Goal: Find specific page/section: Find specific page/section

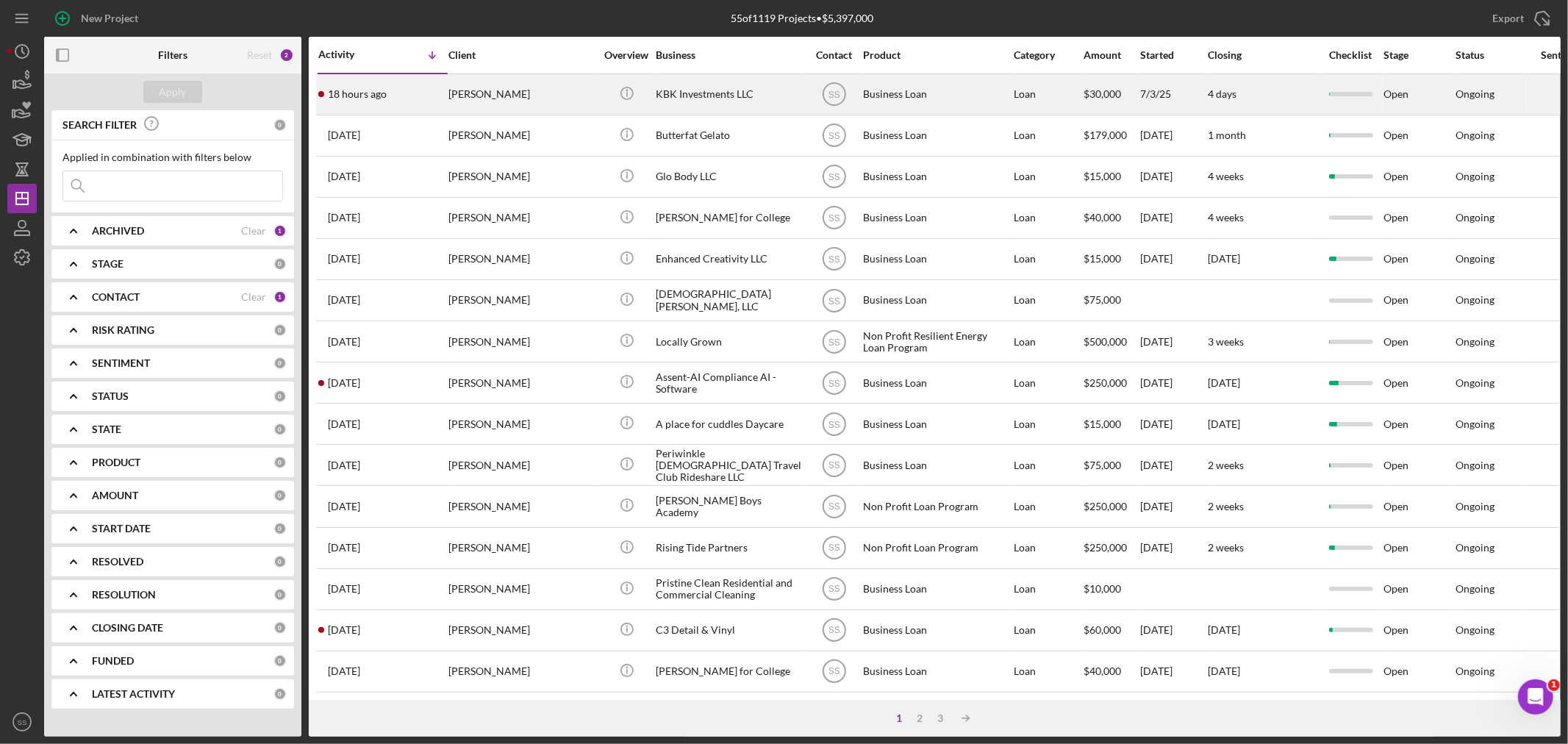
click at [568, 92] on div "[PERSON_NAME]" at bounding box center [521, 95] width 147 height 39
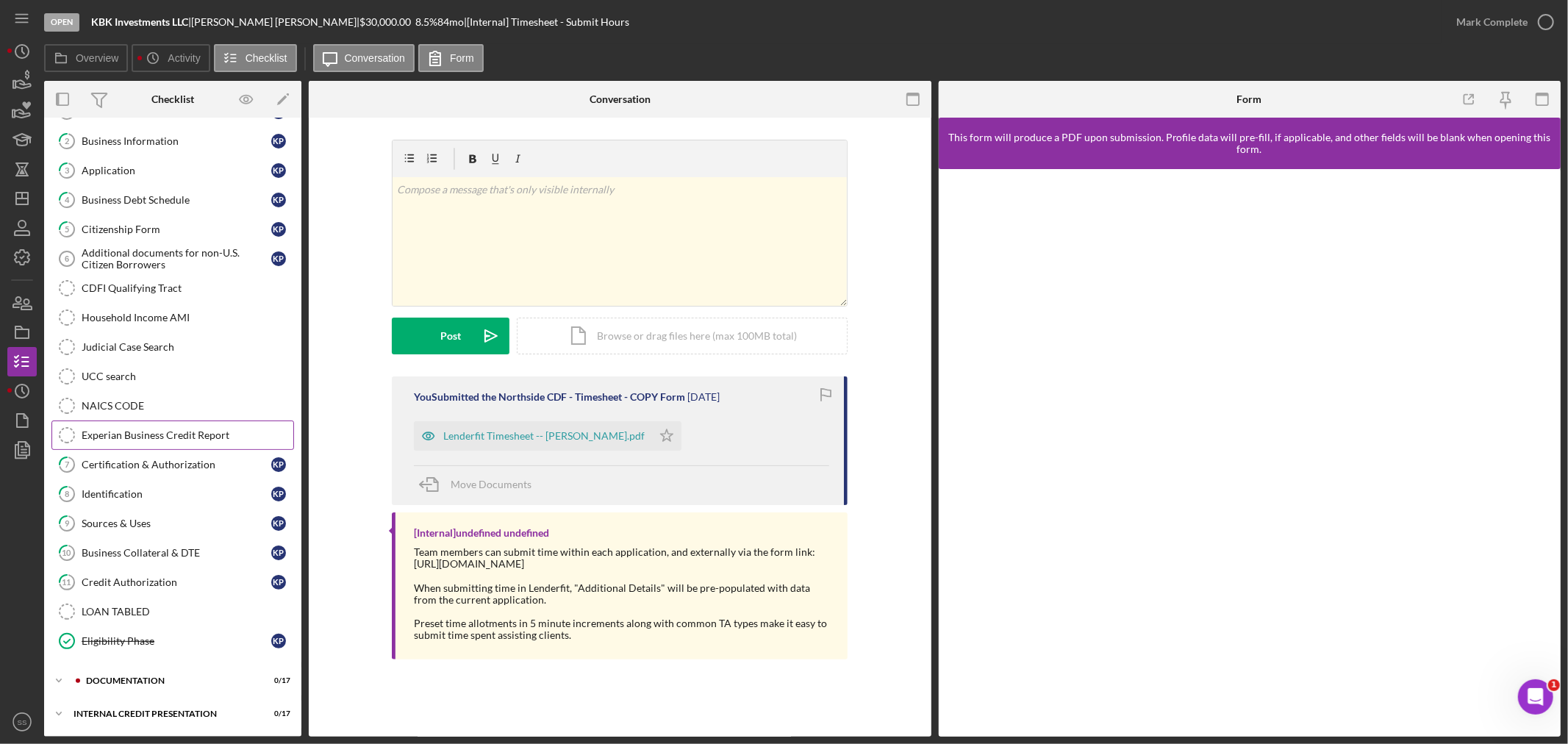
scroll to position [90, 0]
click at [133, 678] on div "documentation" at bounding box center [184, 681] width 197 height 9
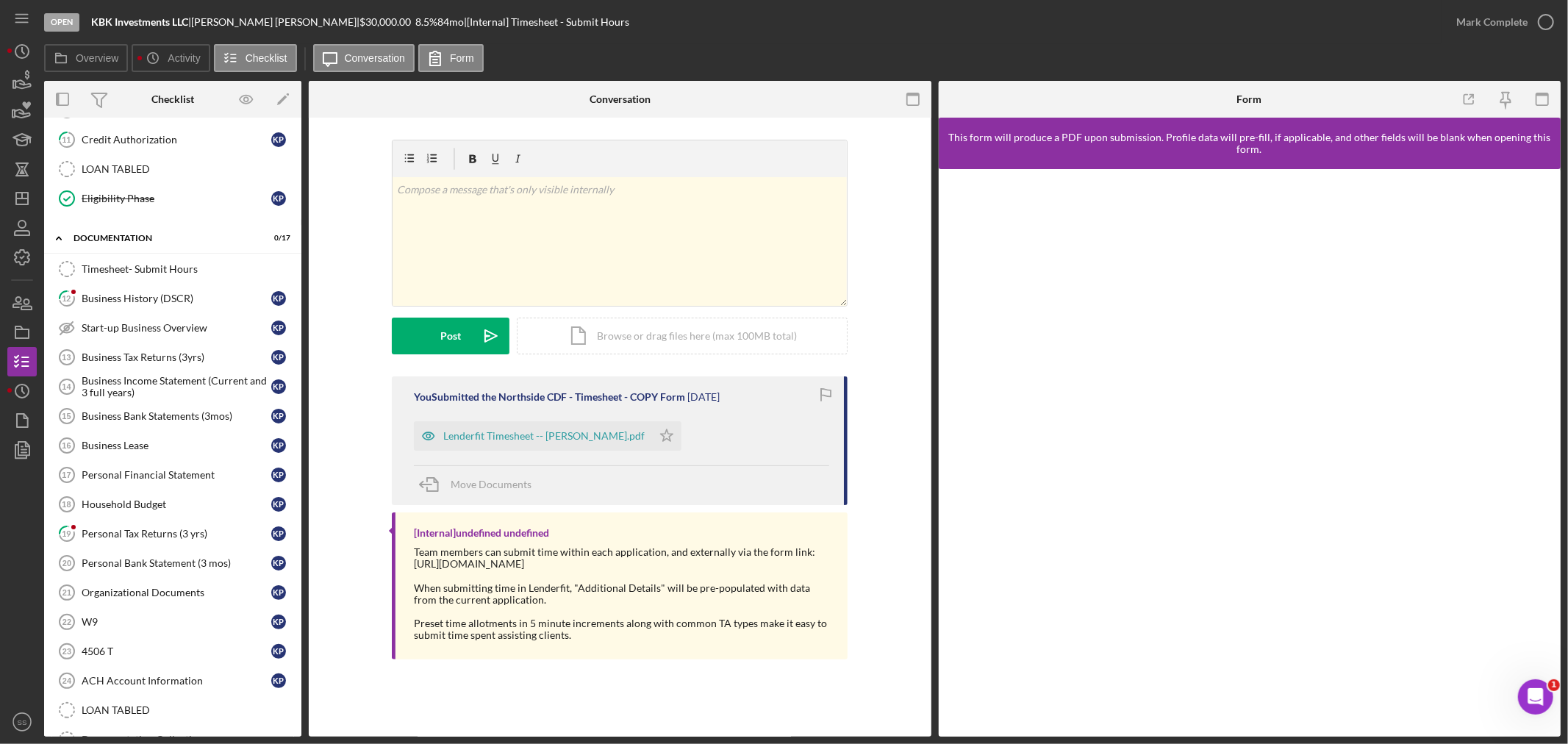
scroll to position [581, 0]
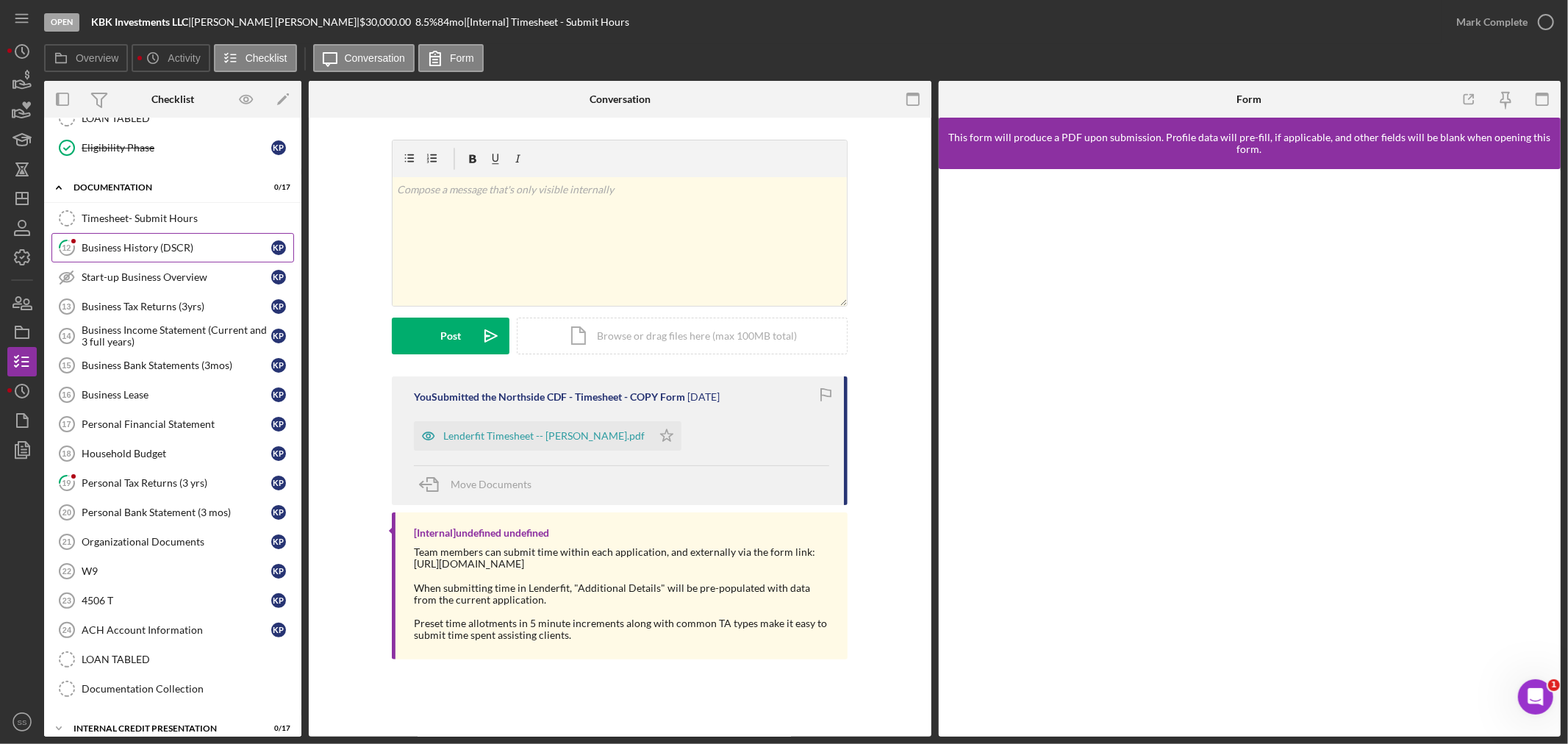
click at [135, 251] on div "Business History (DSCR)" at bounding box center [177, 248] width 190 height 12
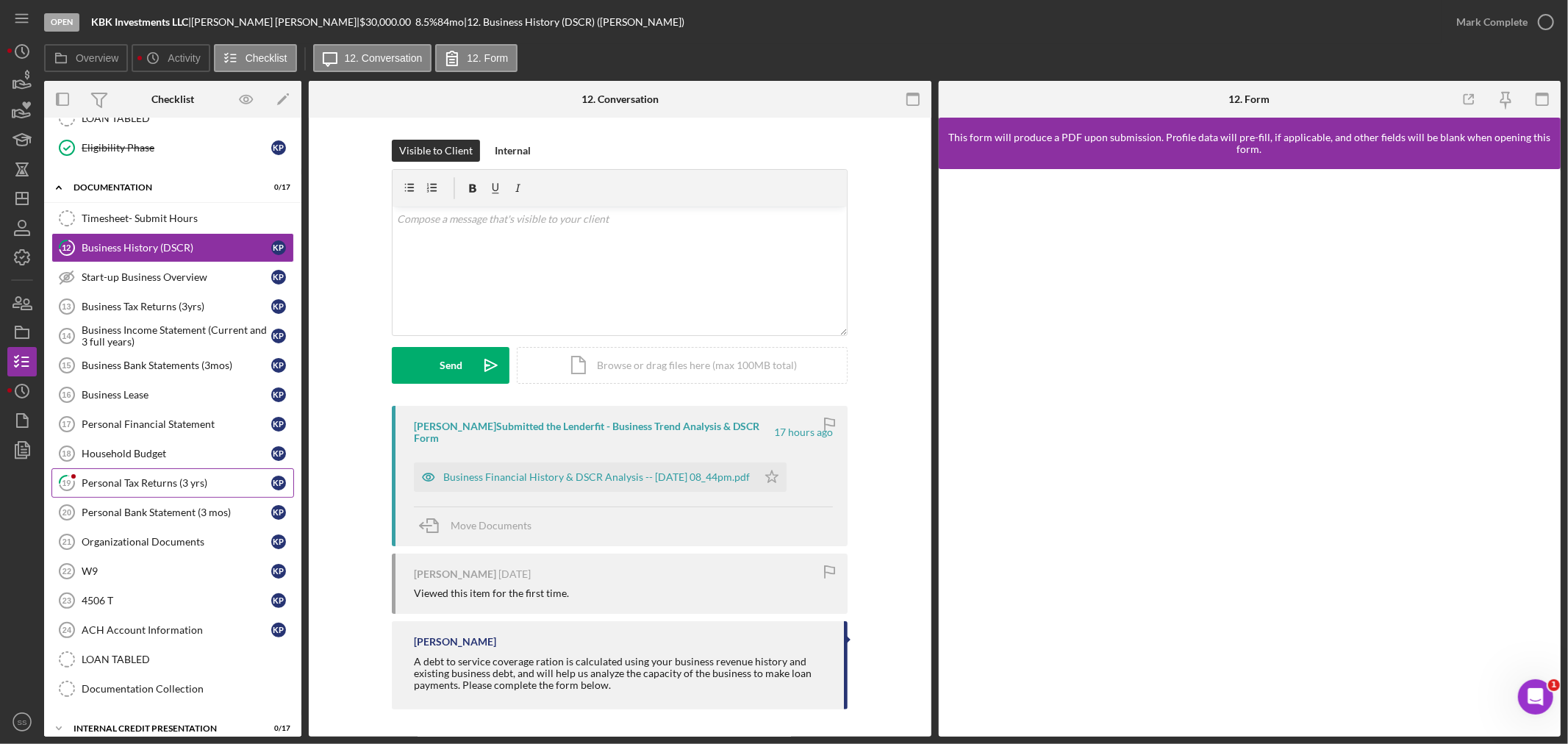
click at [142, 489] on div "Personal Tax Returns (3 yrs)" at bounding box center [177, 483] width 190 height 12
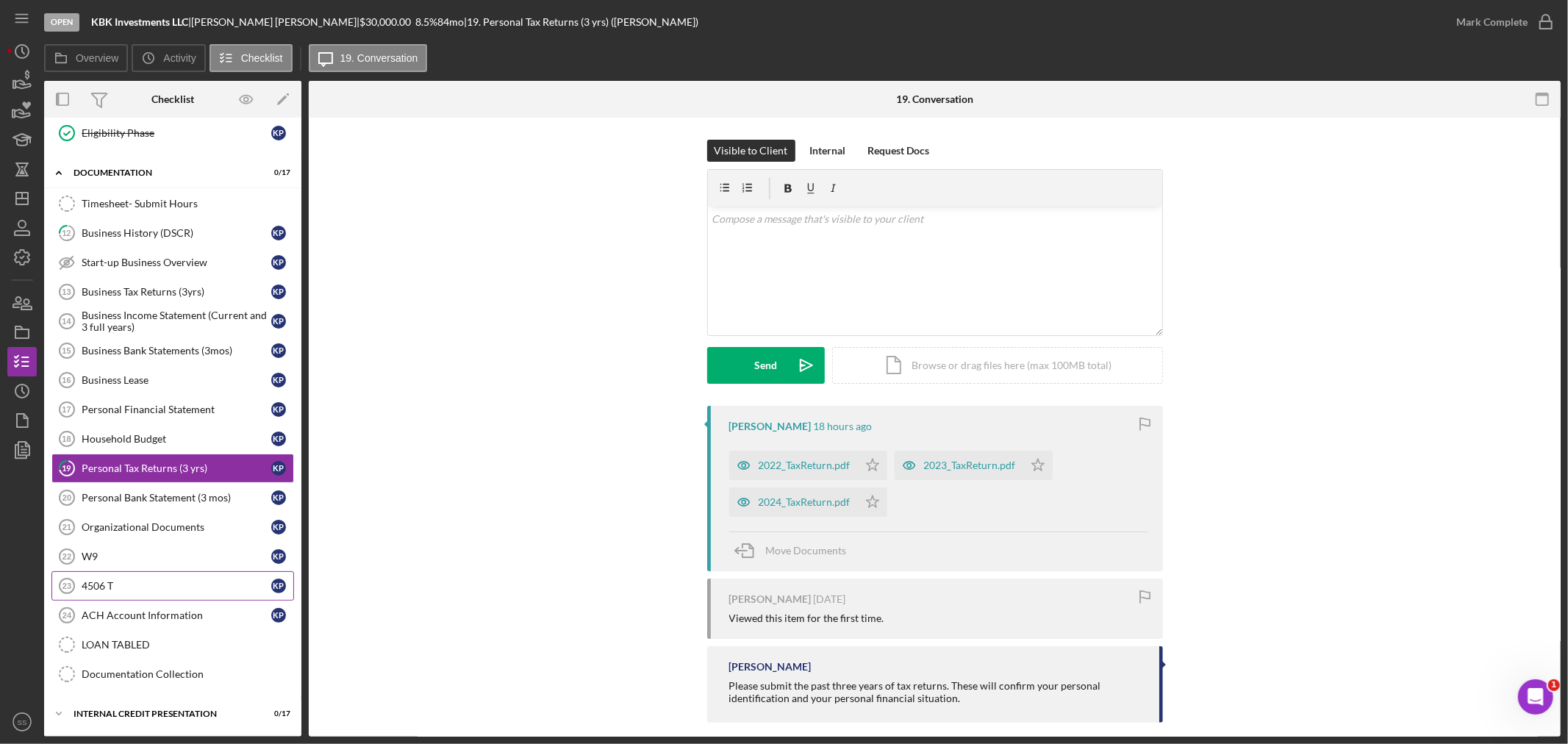
scroll to position [600, 0]
click at [126, 256] on div "Start-up Business Overview" at bounding box center [177, 262] width 190 height 12
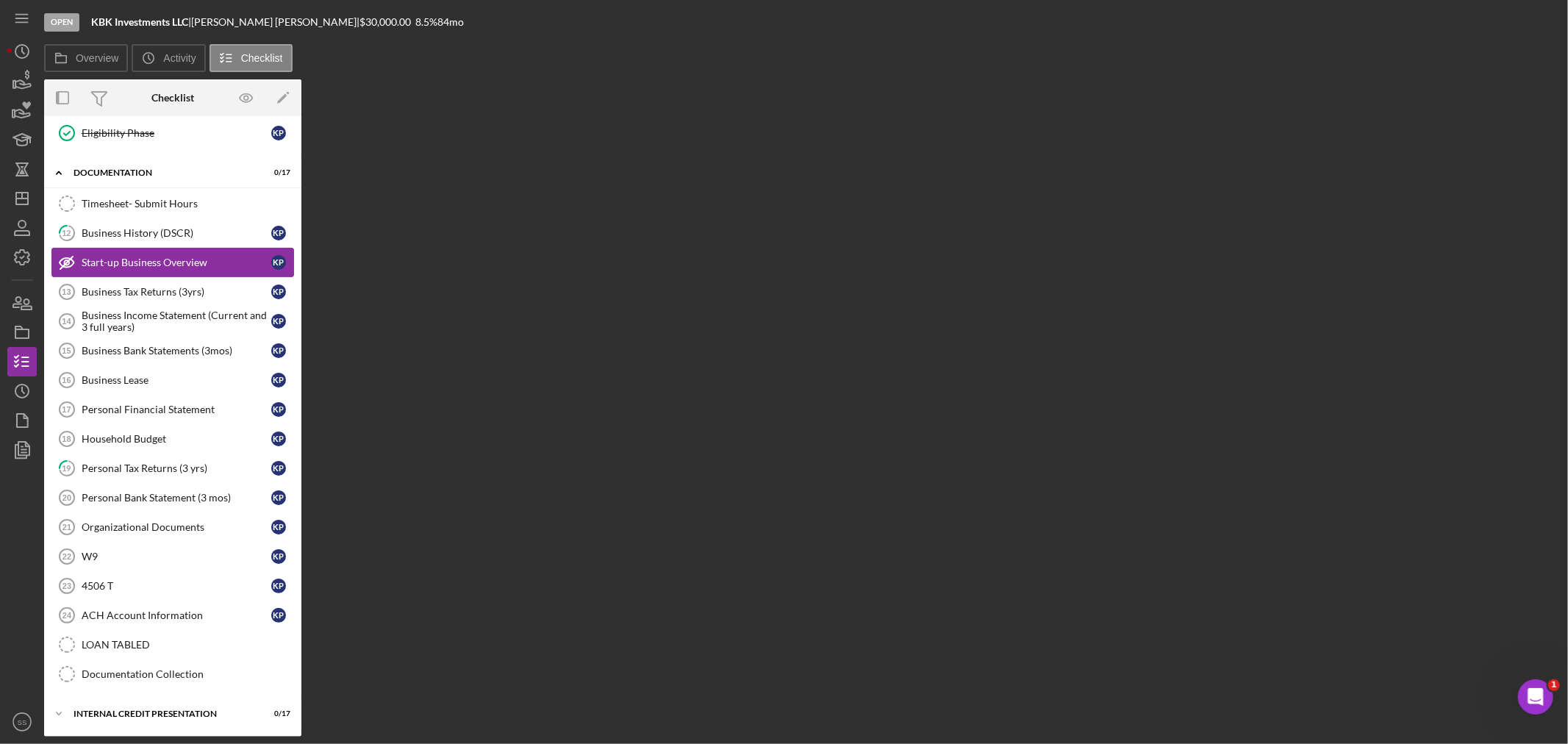
scroll to position [600, 0]
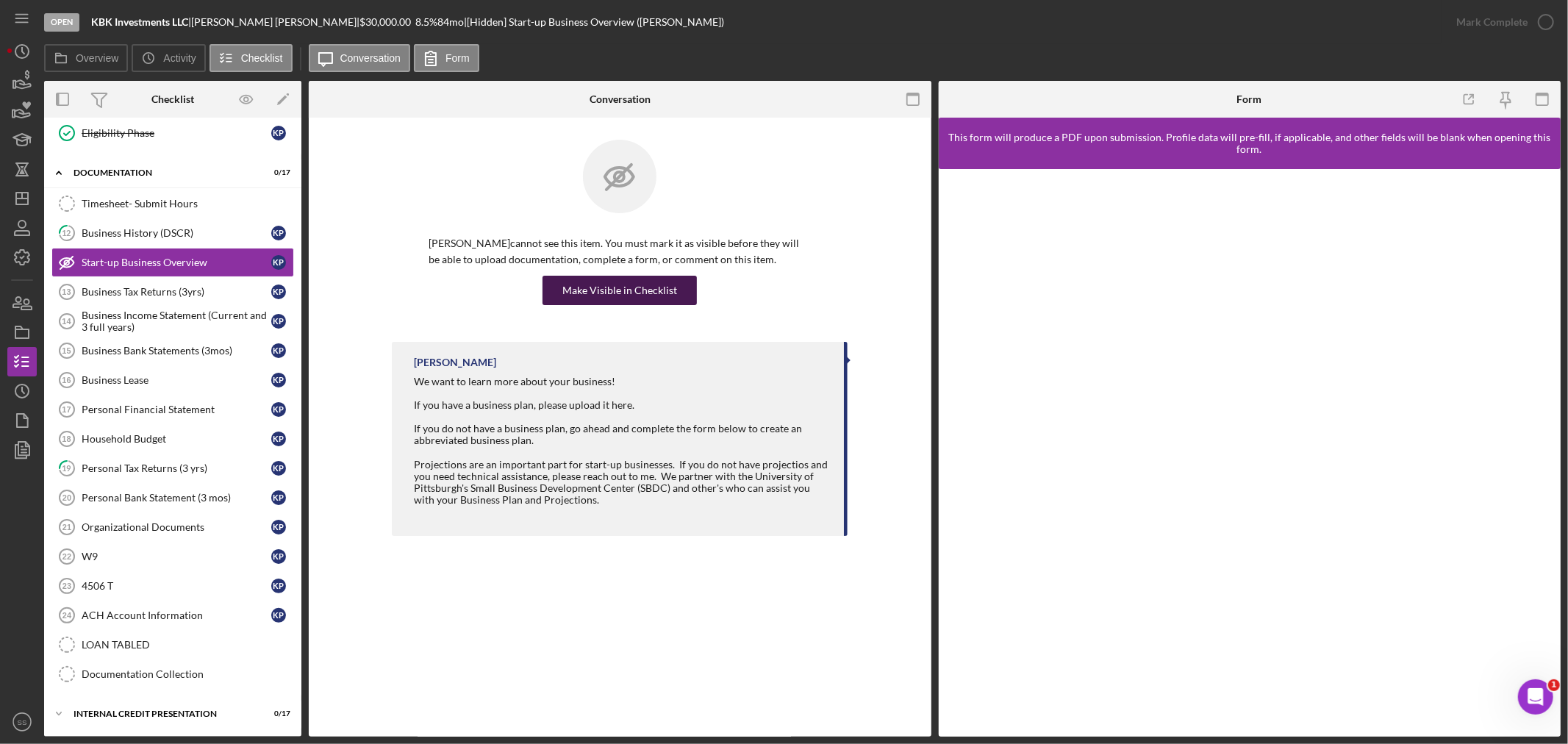
click at [593, 284] on div "Make Visible in Checklist" at bounding box center [620, 290] width 115 height 29
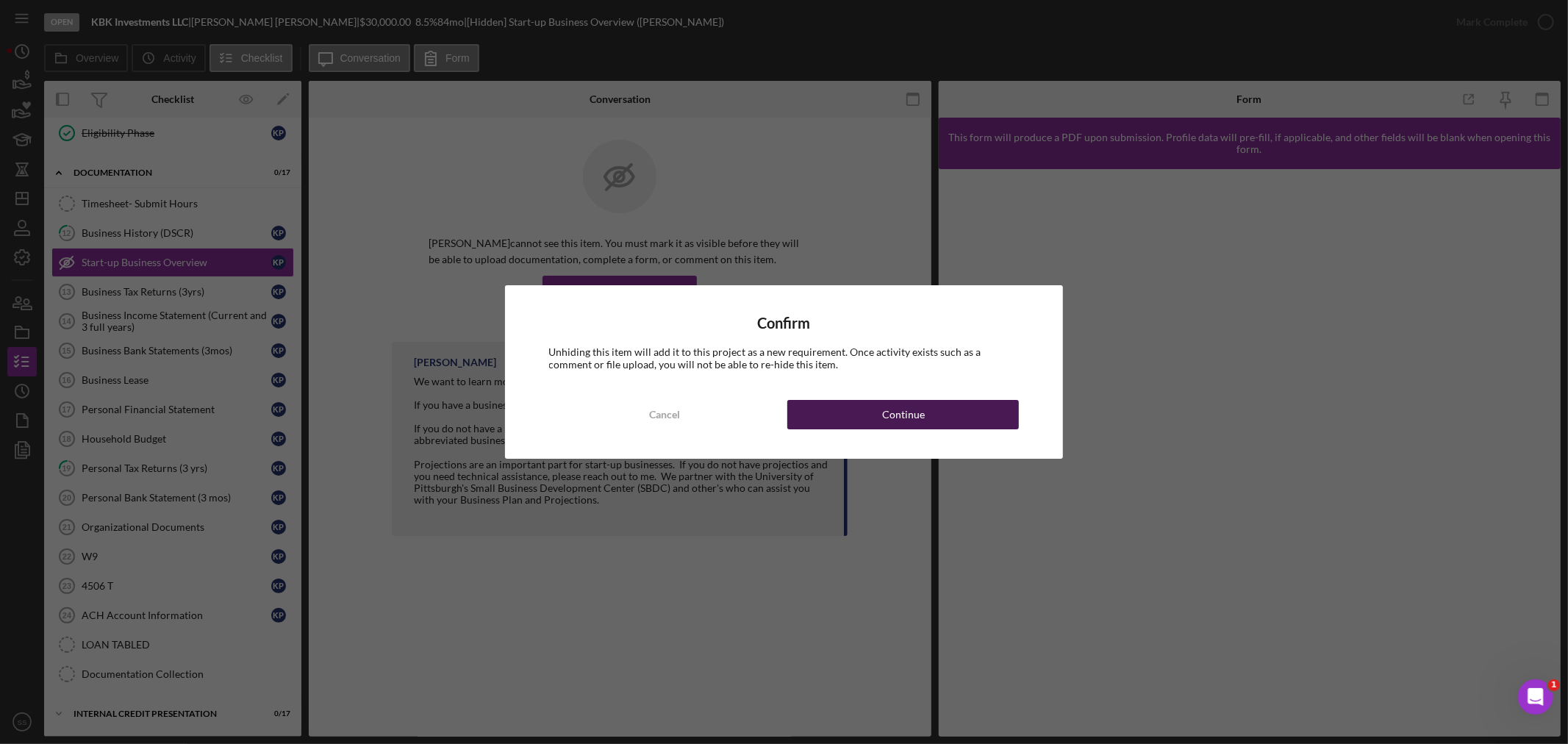
click at [857, 407] on button "Continue" at bounding box center [903, 414] width 232 height 29
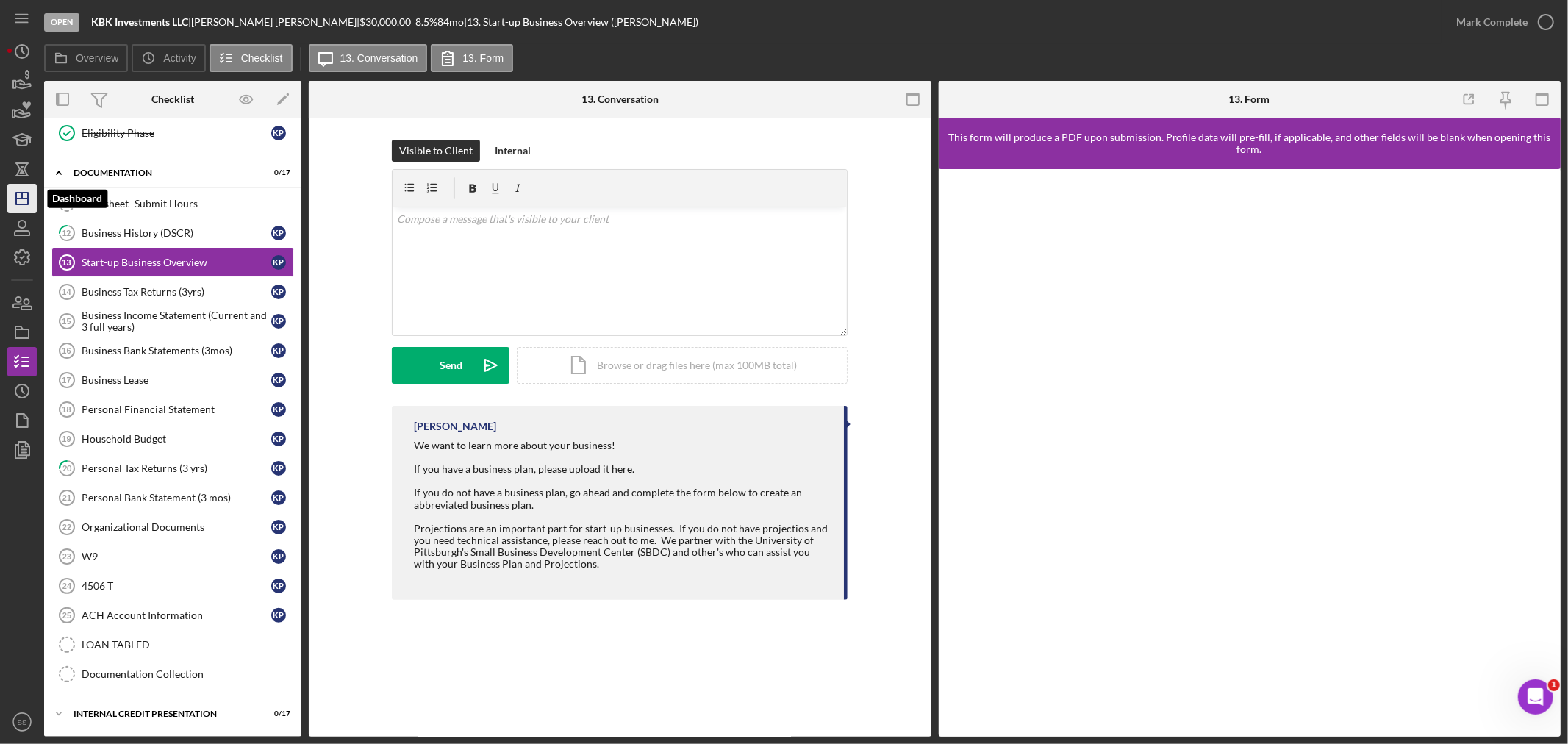
click at [32, 204] on icon "Icon/Dashboard" at bounding box center [22, 198] width 36 height 36
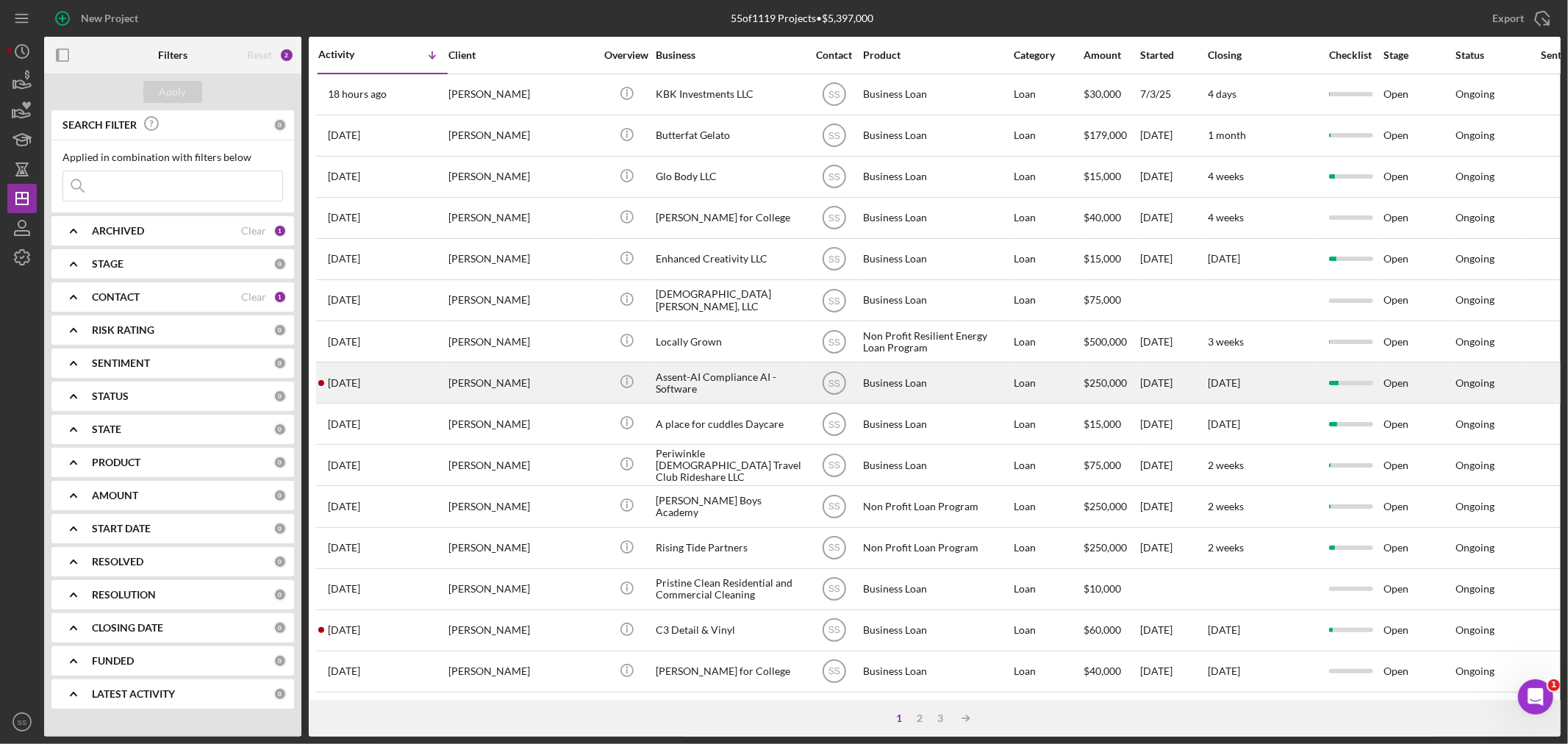
click at [492, 392] on div "[PERSON_NAME]" at bounding box center [521, 382] width 147 height 39
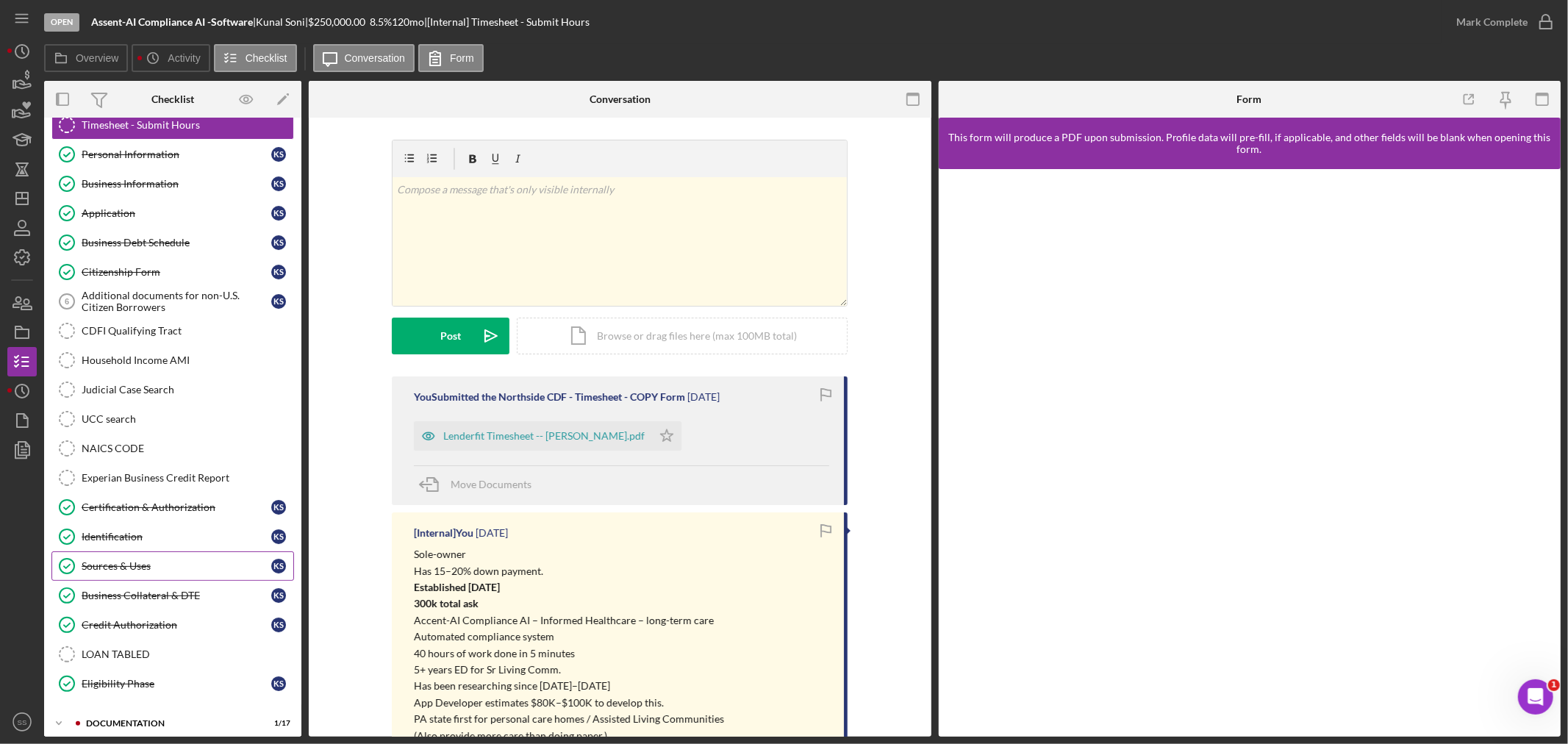
scroll to position [90, 0]
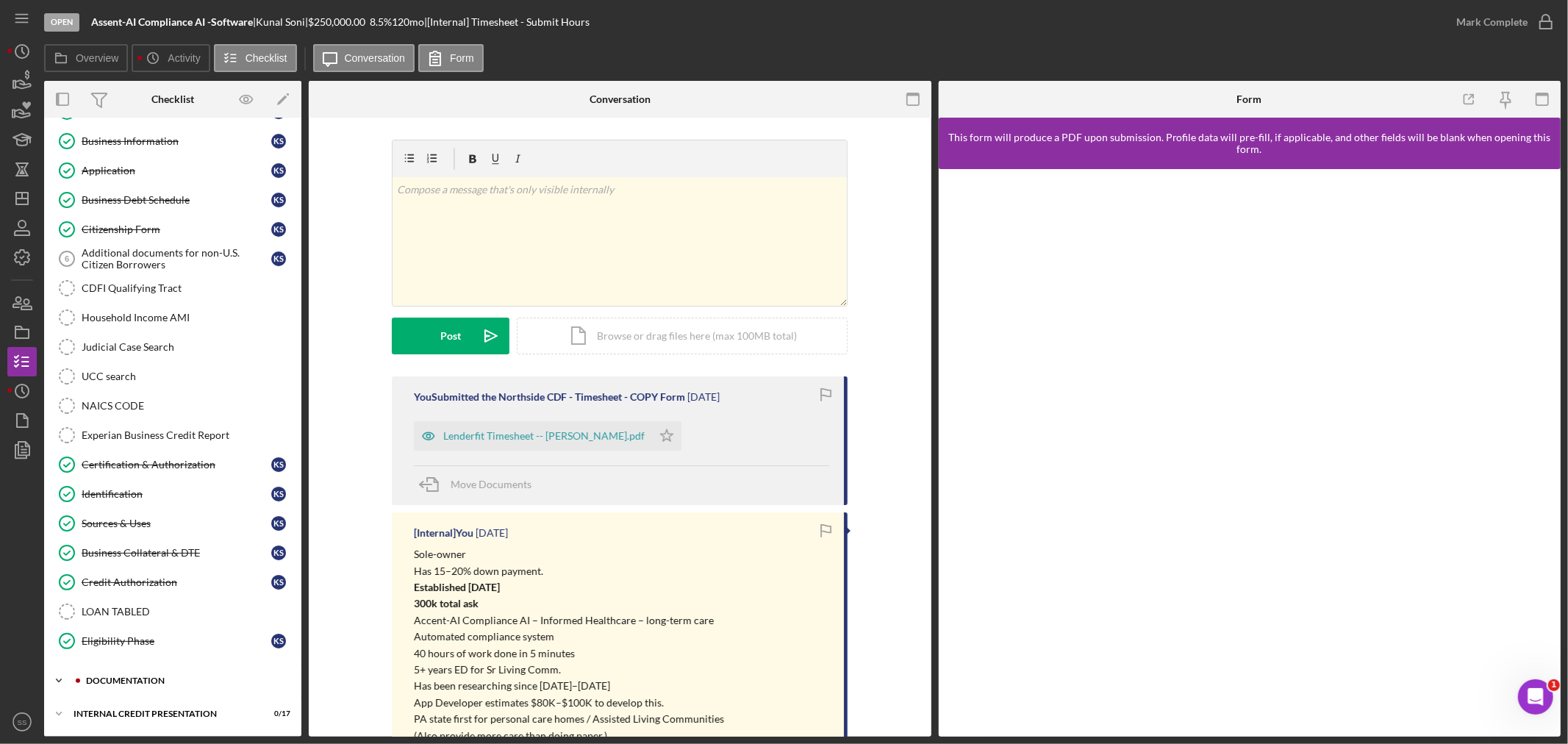
click at [156, 676] on div "documentation" at bounding box center [184, 681] width 197 height 9
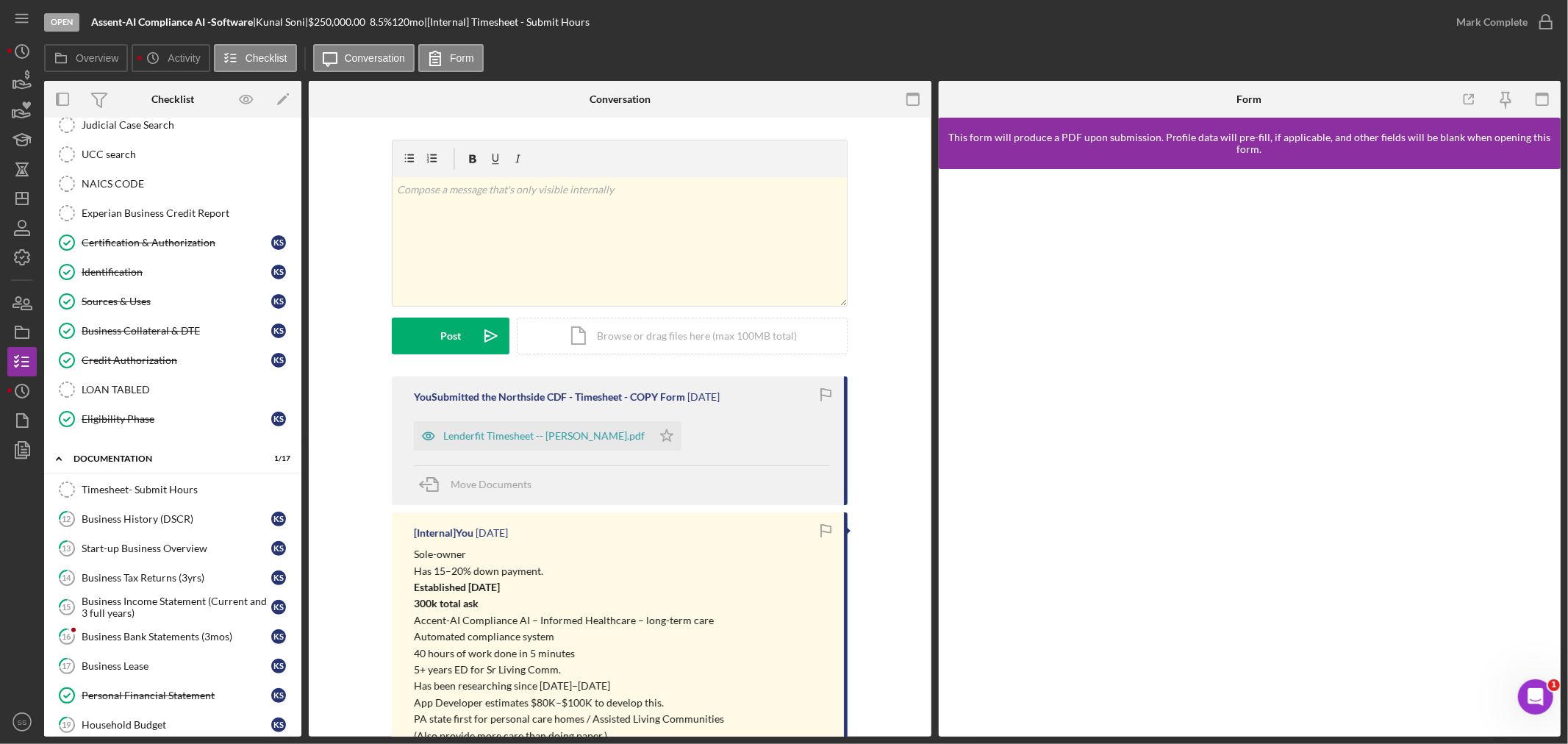
scroll to position [600, 0]
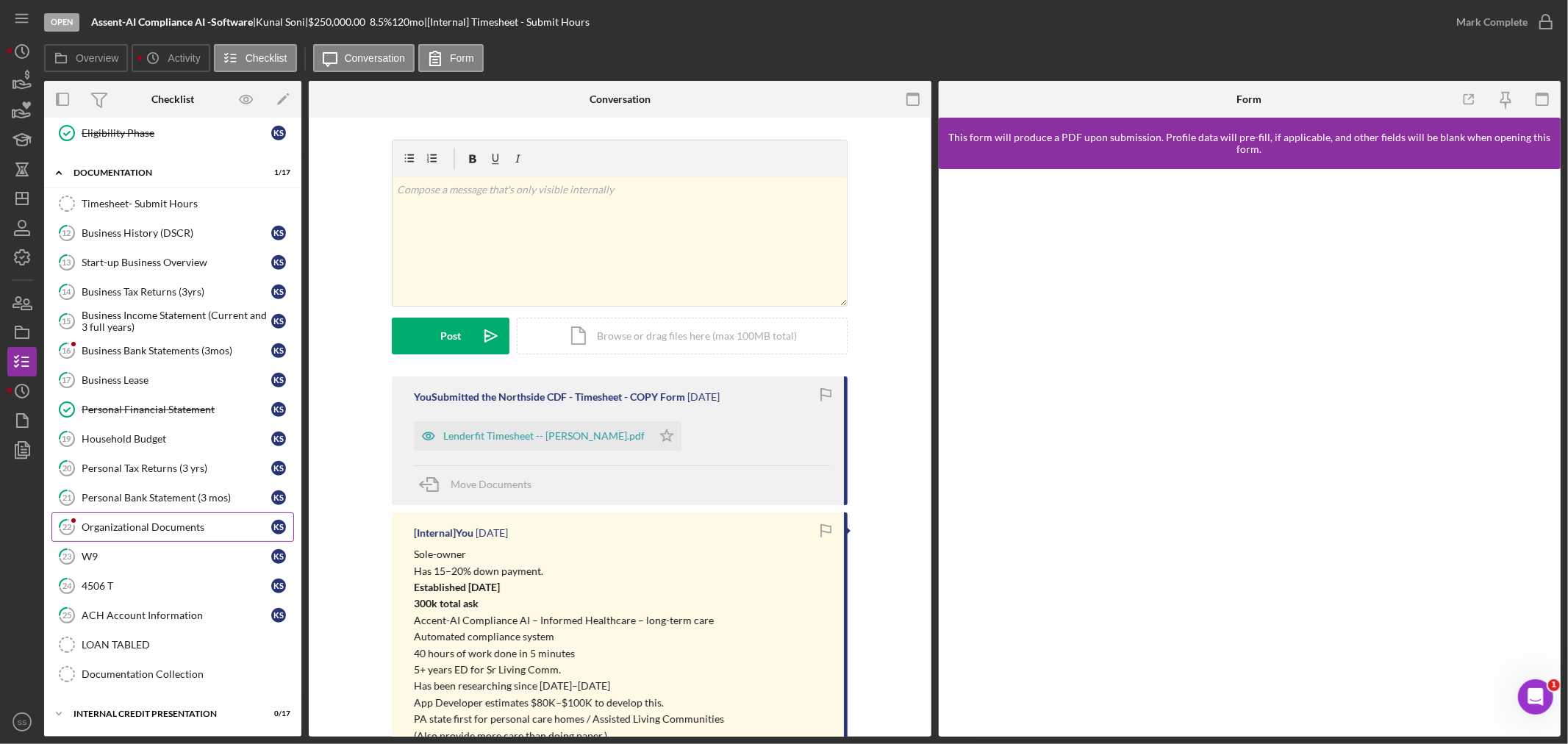
click at [150, 527] on div "Organizational Documents" at bounding box center [177, 527] width 190 height 12
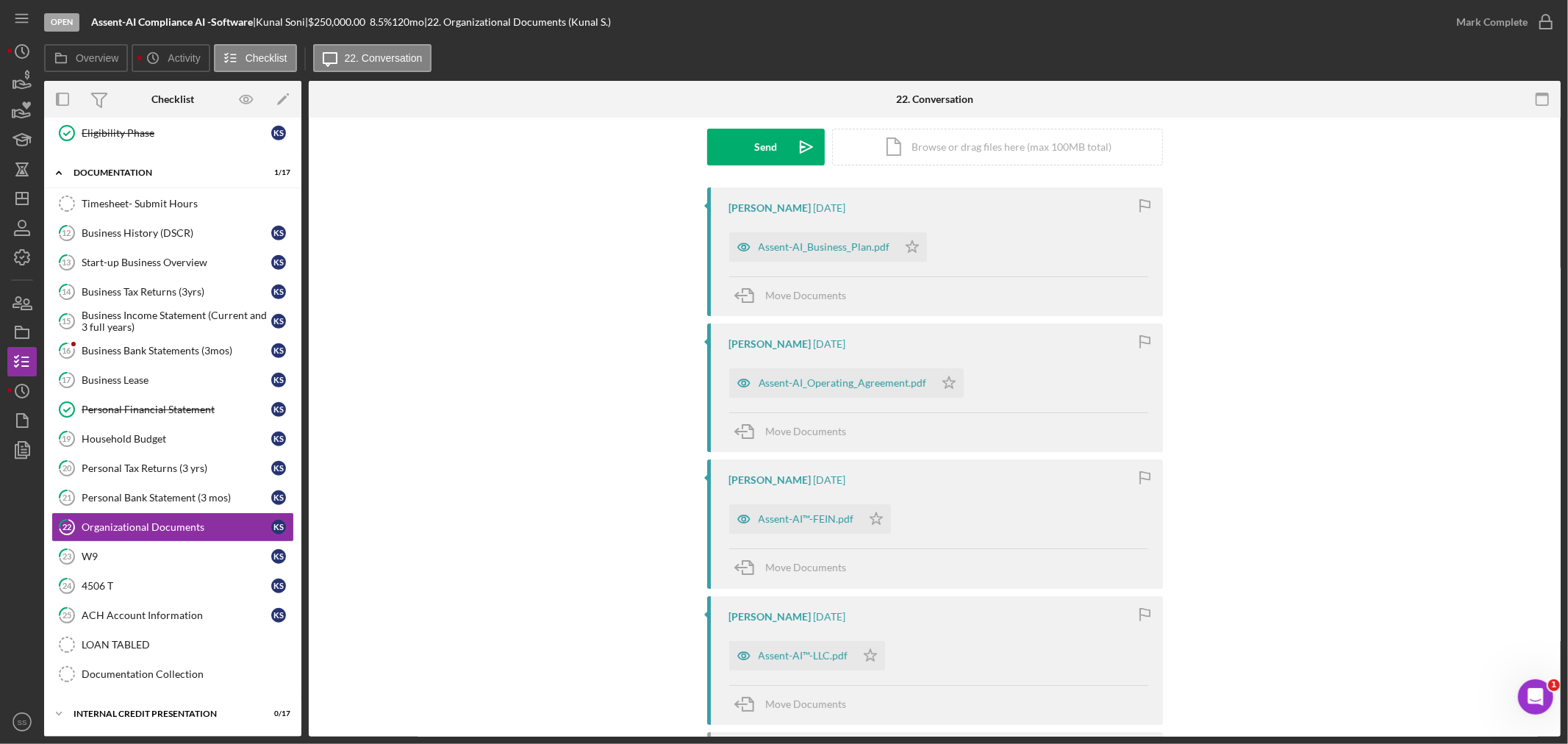
scroll to position [245, 0]
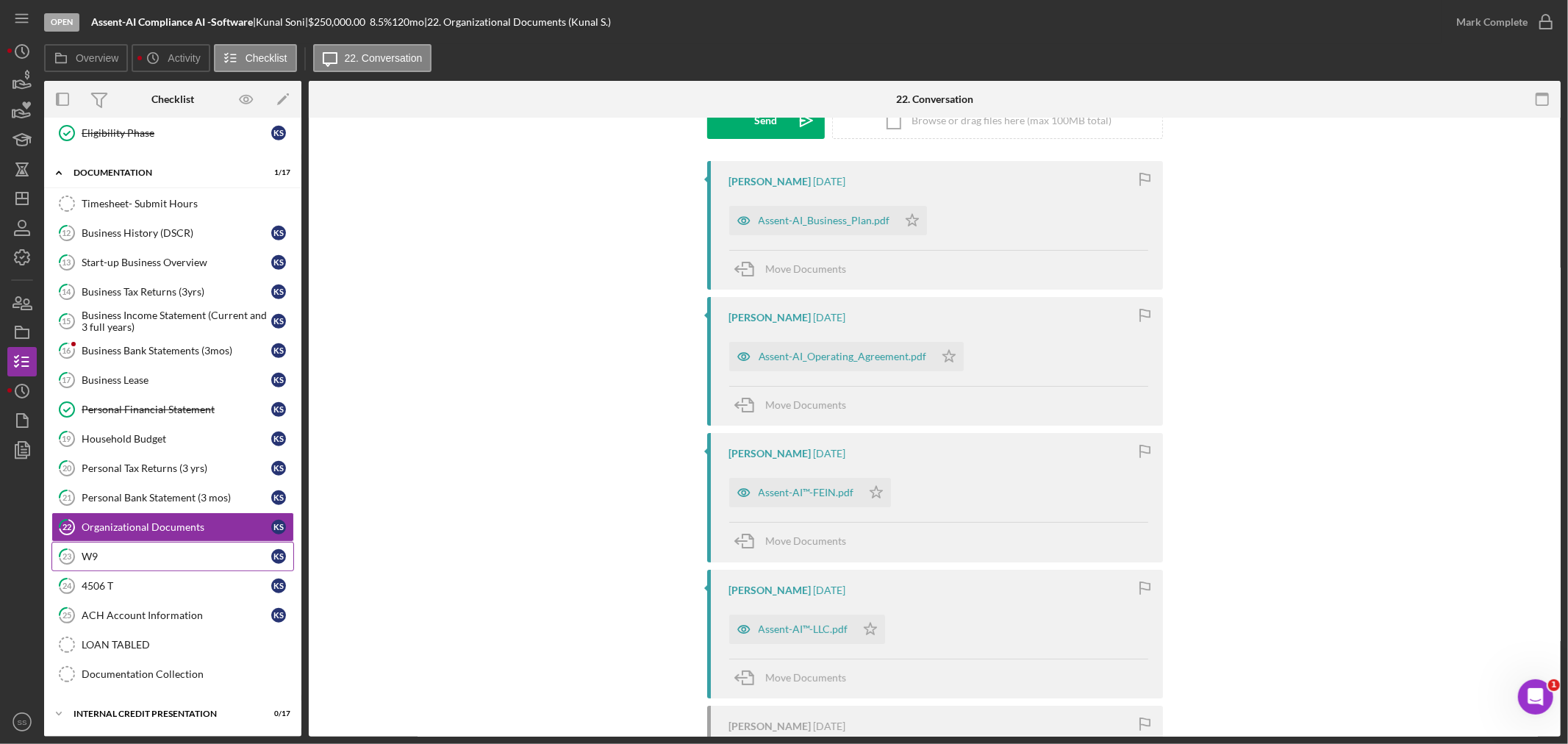
click at [138, 559] on div "W9" at bounding box center [177, 556] width 190 height 12
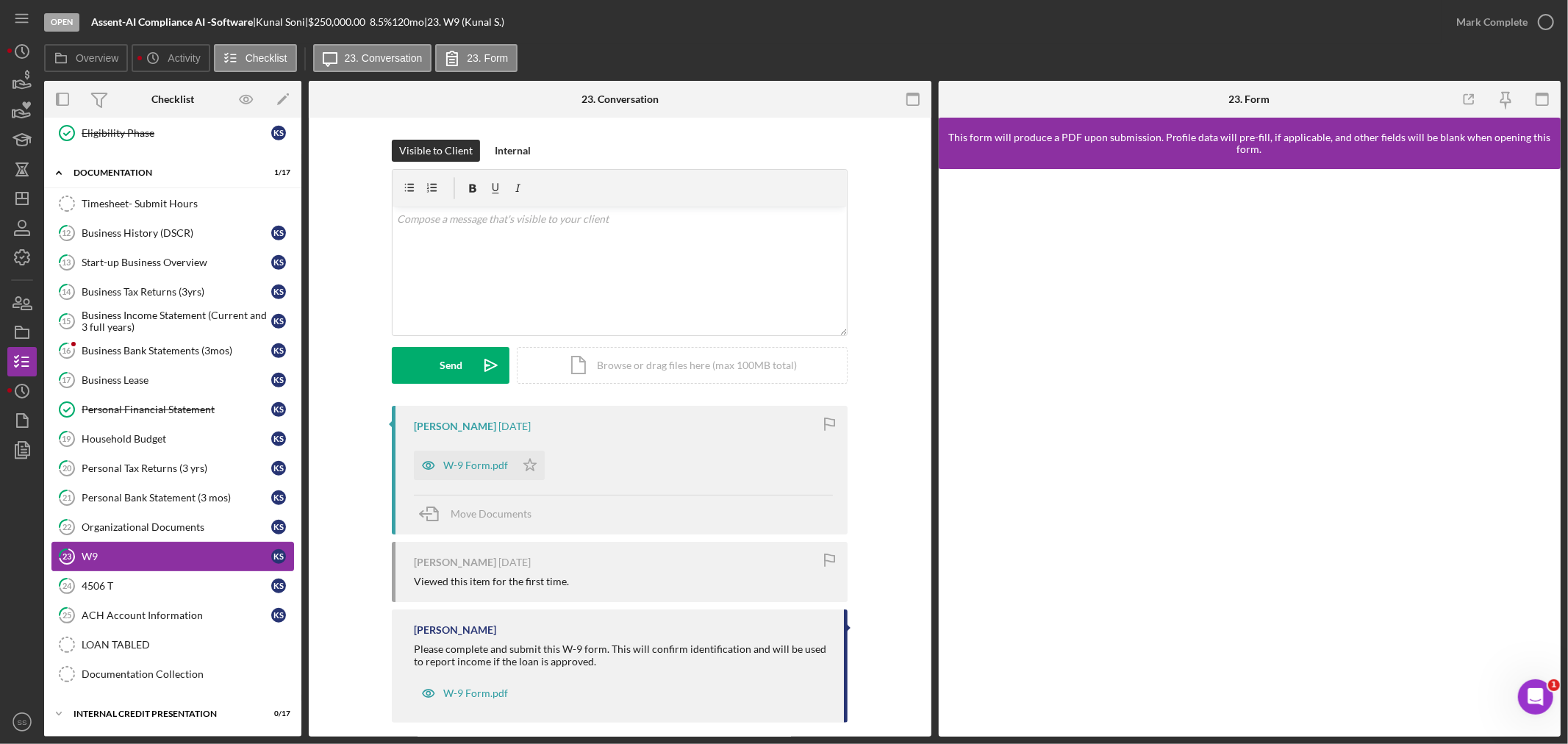
scroll to position [600, 0]
click at [134, 353] on div "Business Bank Statements (3mos)" at bounding box center [177, 351] width 190 height 12
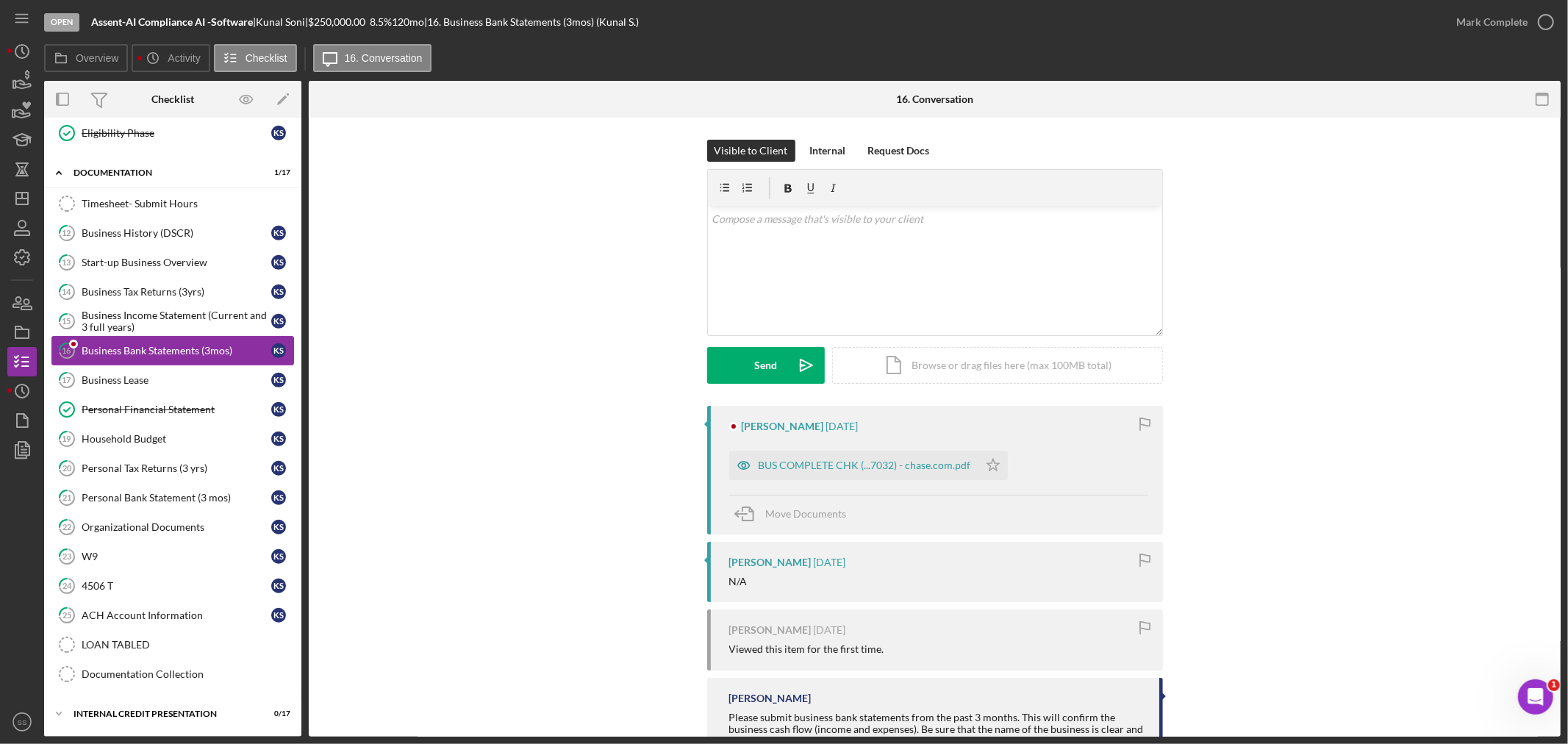
scroll to position [600, 0]
click at [139, 386] on link "17 Business Lease K S" at bounding box center [173, 379] width 243 height 29
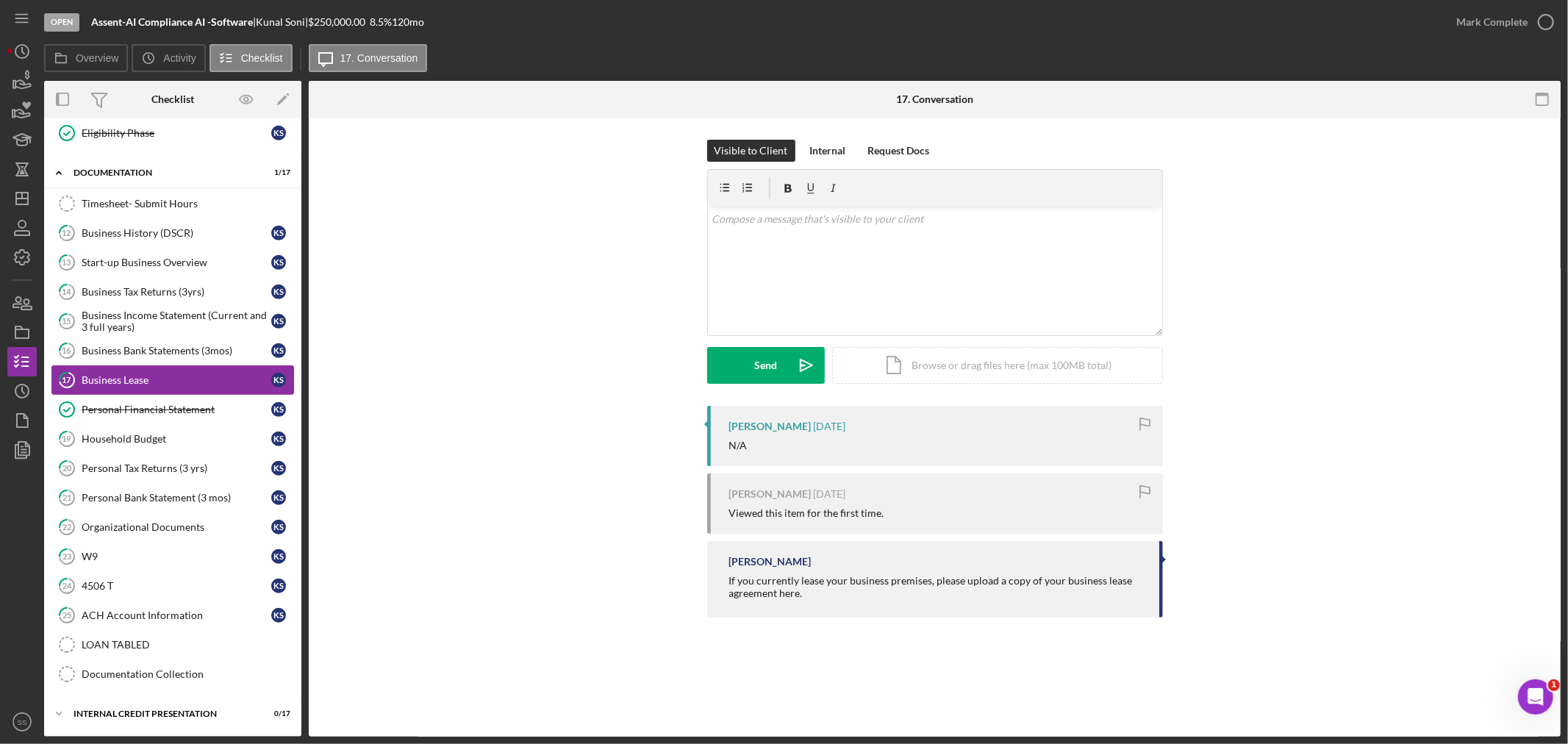
scroll to position [600, 0]
click at [138, 417] on link "Personal Financial Statement Personal Financial Statement K S" at bounding box center [173, 409] width 243 height 29
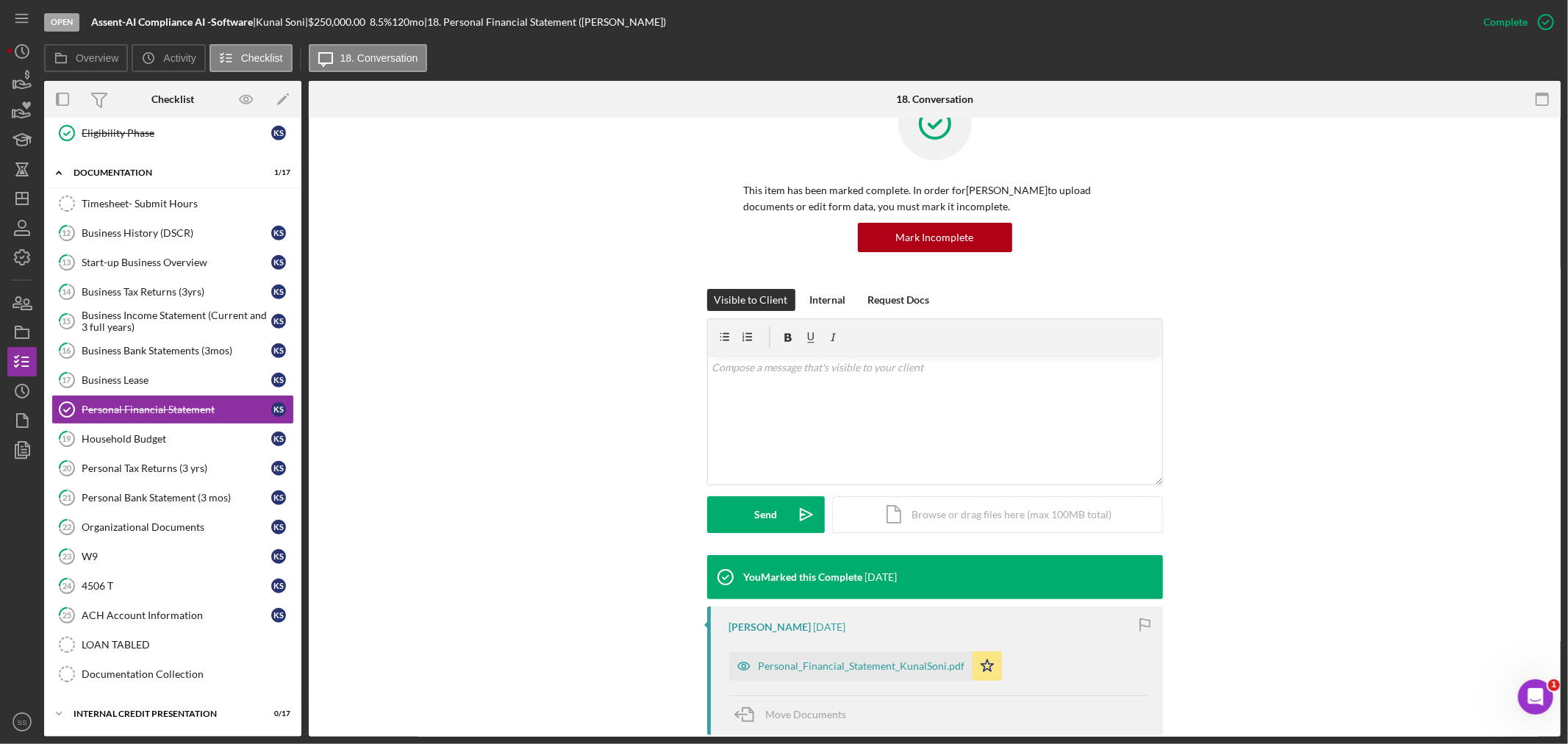
scroll to position [82, 0]
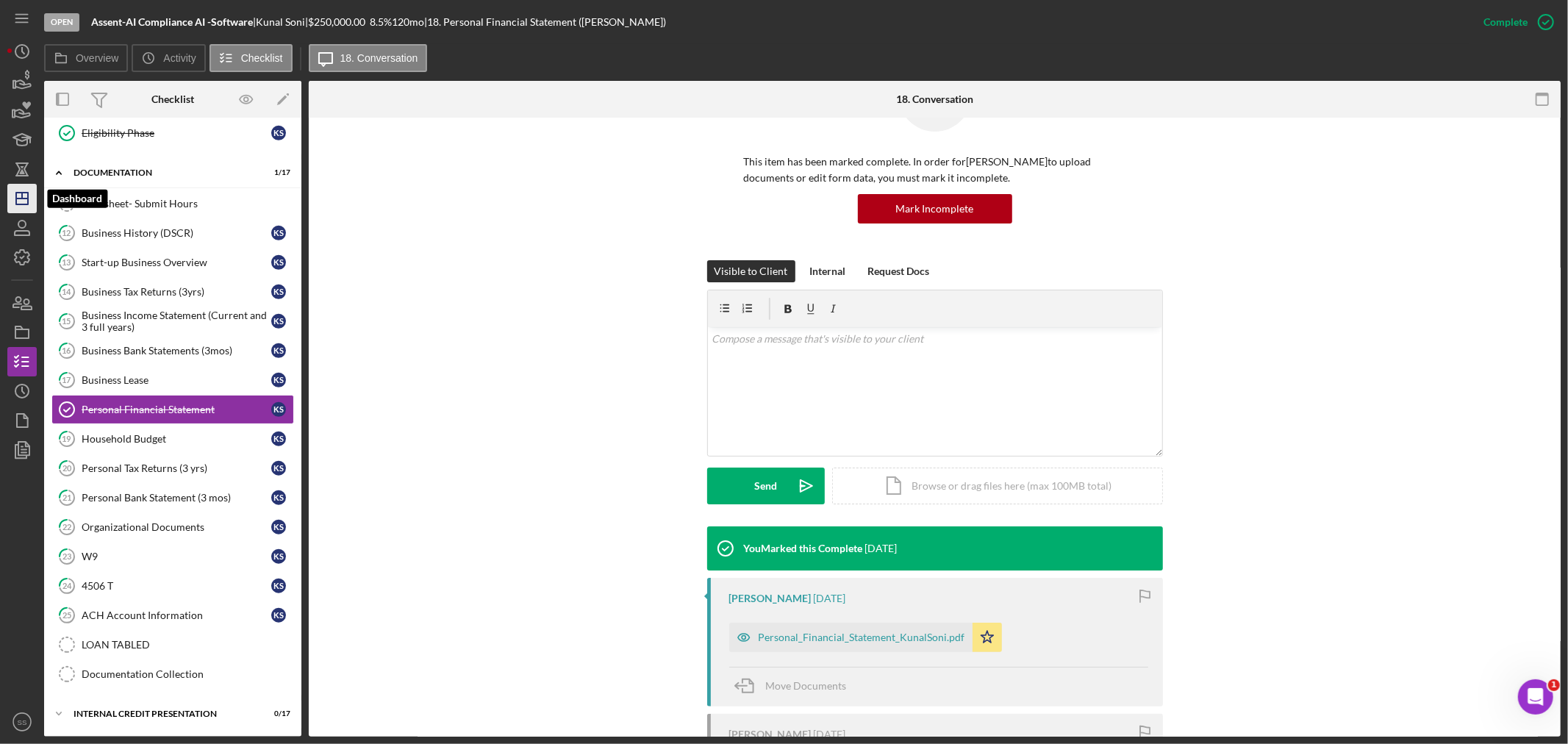
click at [12, 198] on icon "Icon/Dashboard" at bounding box center [22, 198] width 36 height 36
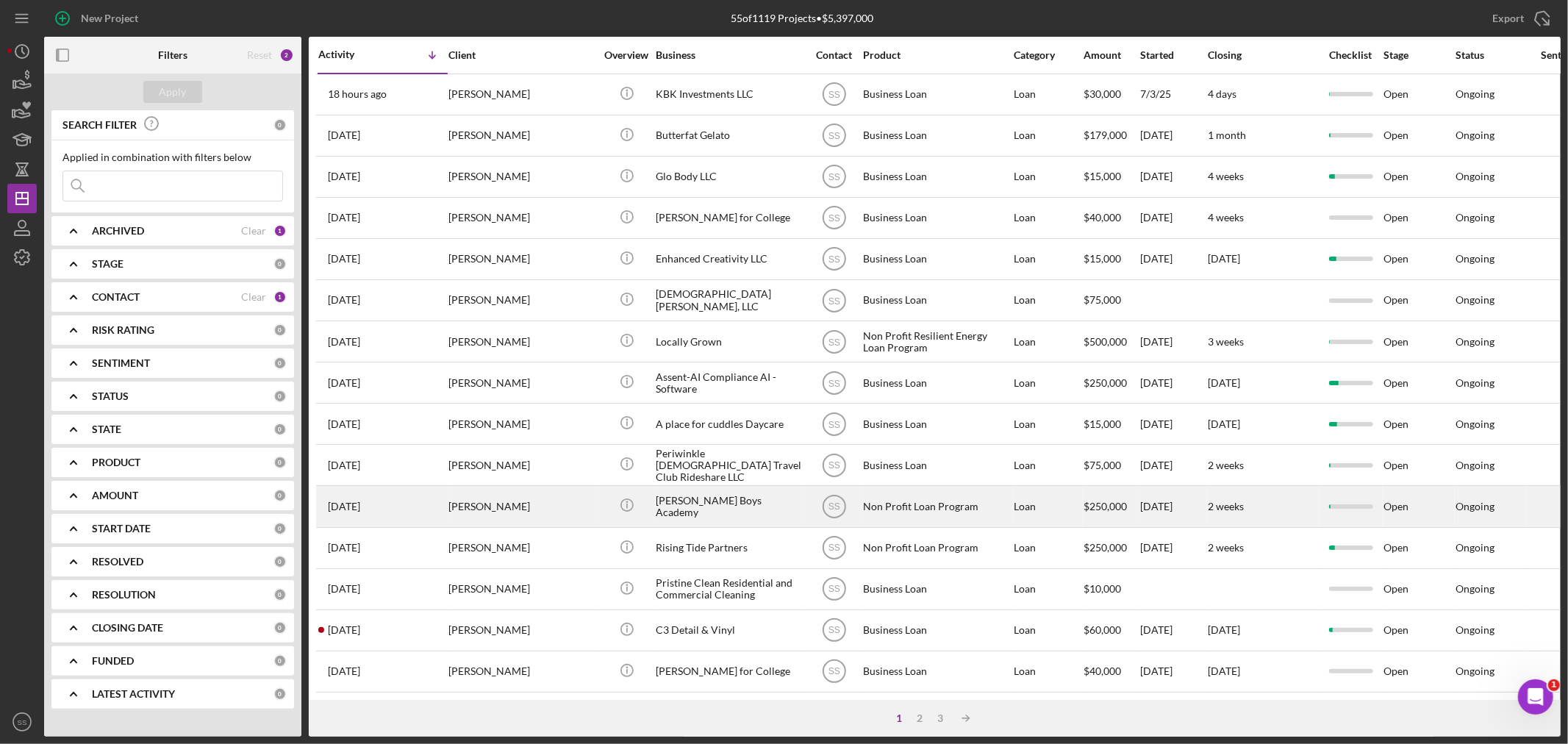
scroll to position [82, 0]
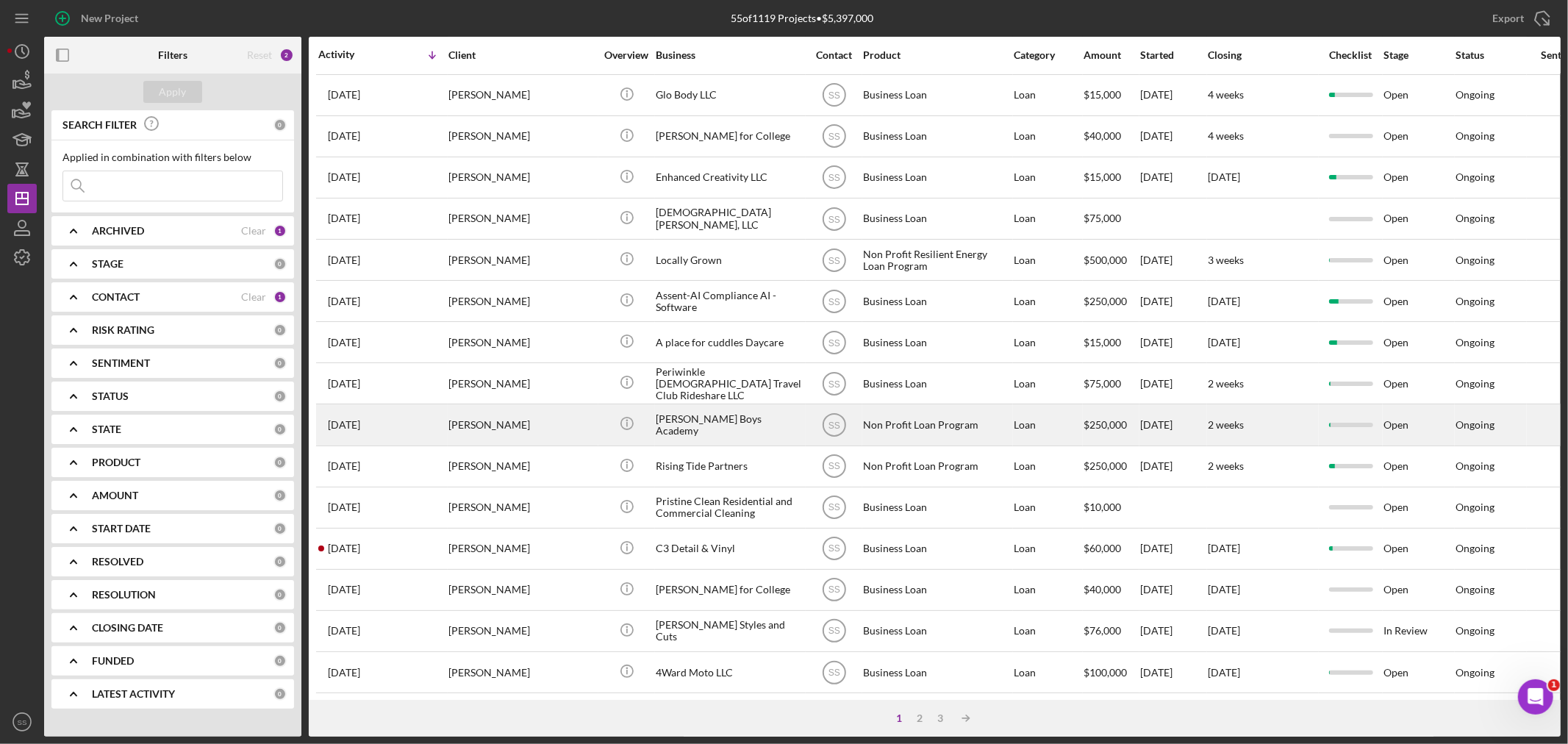
click at [549, 426] on div "[PERSON_NAME]" at bounding box center [521, 425] width 147 height 39
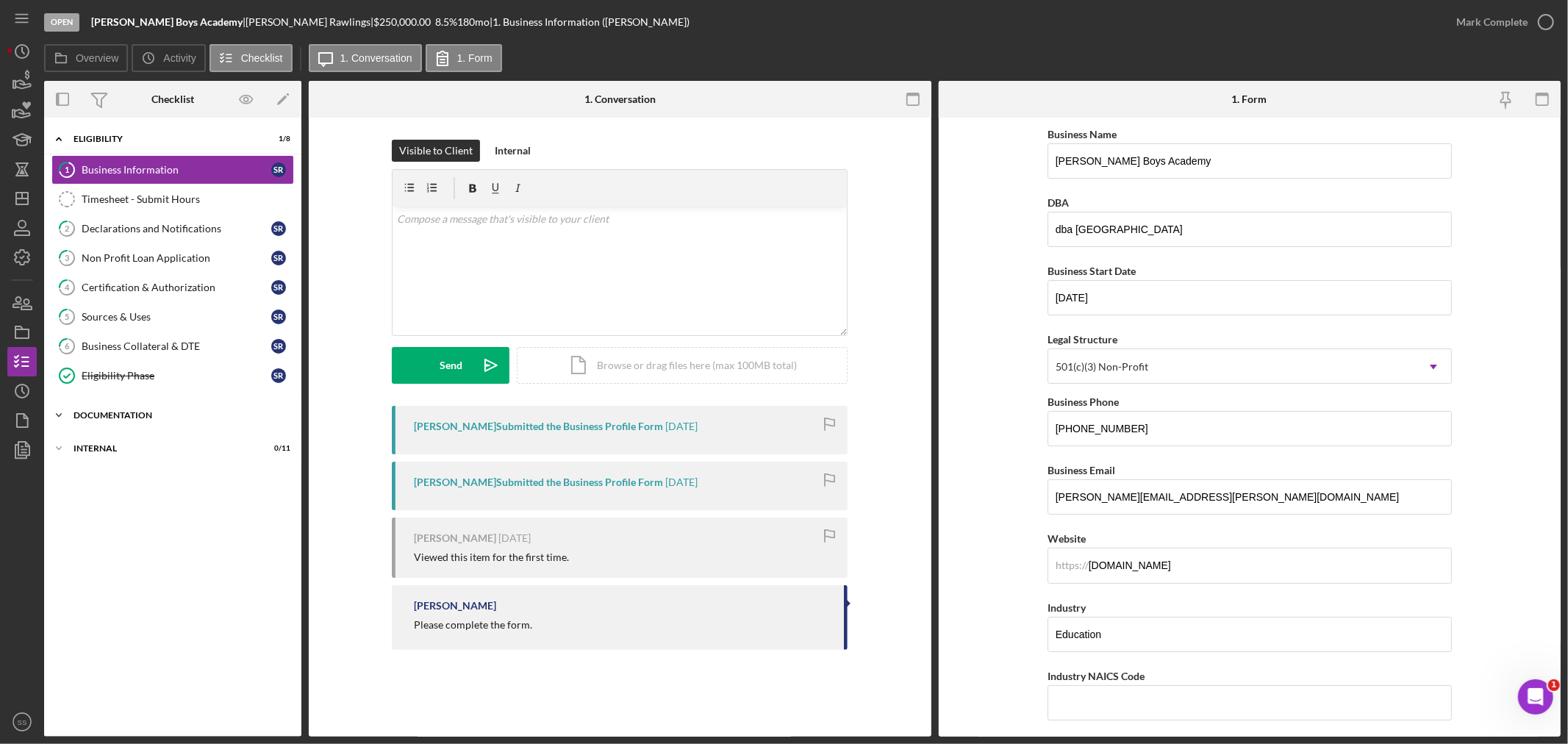
click at [162, 419] on div "Documentation" at bounding box center [178, 416] width 209 height 9
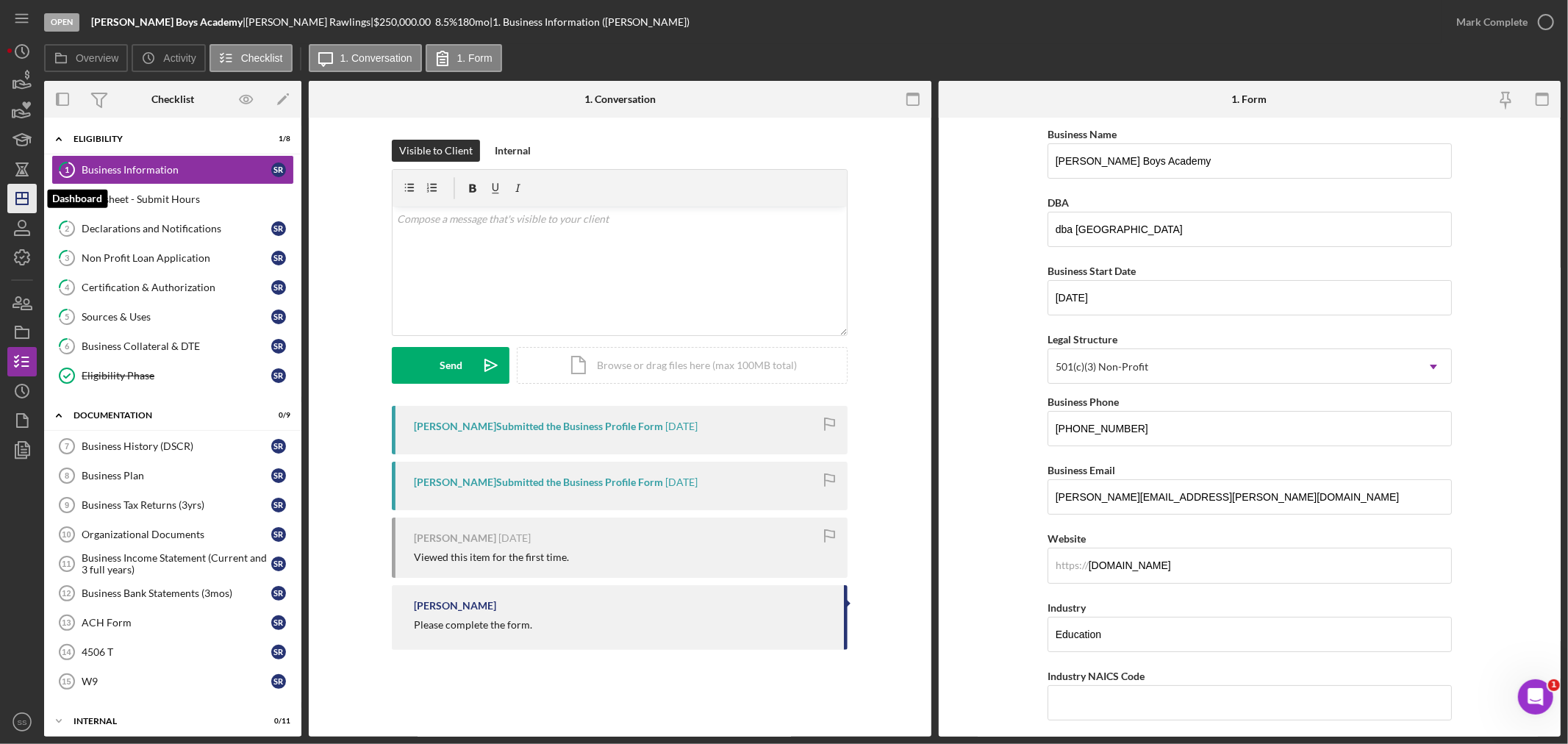
click at [21, 190] on icon "Icon/Dashboard" at bounding box center [22, 198] width 36 height 36
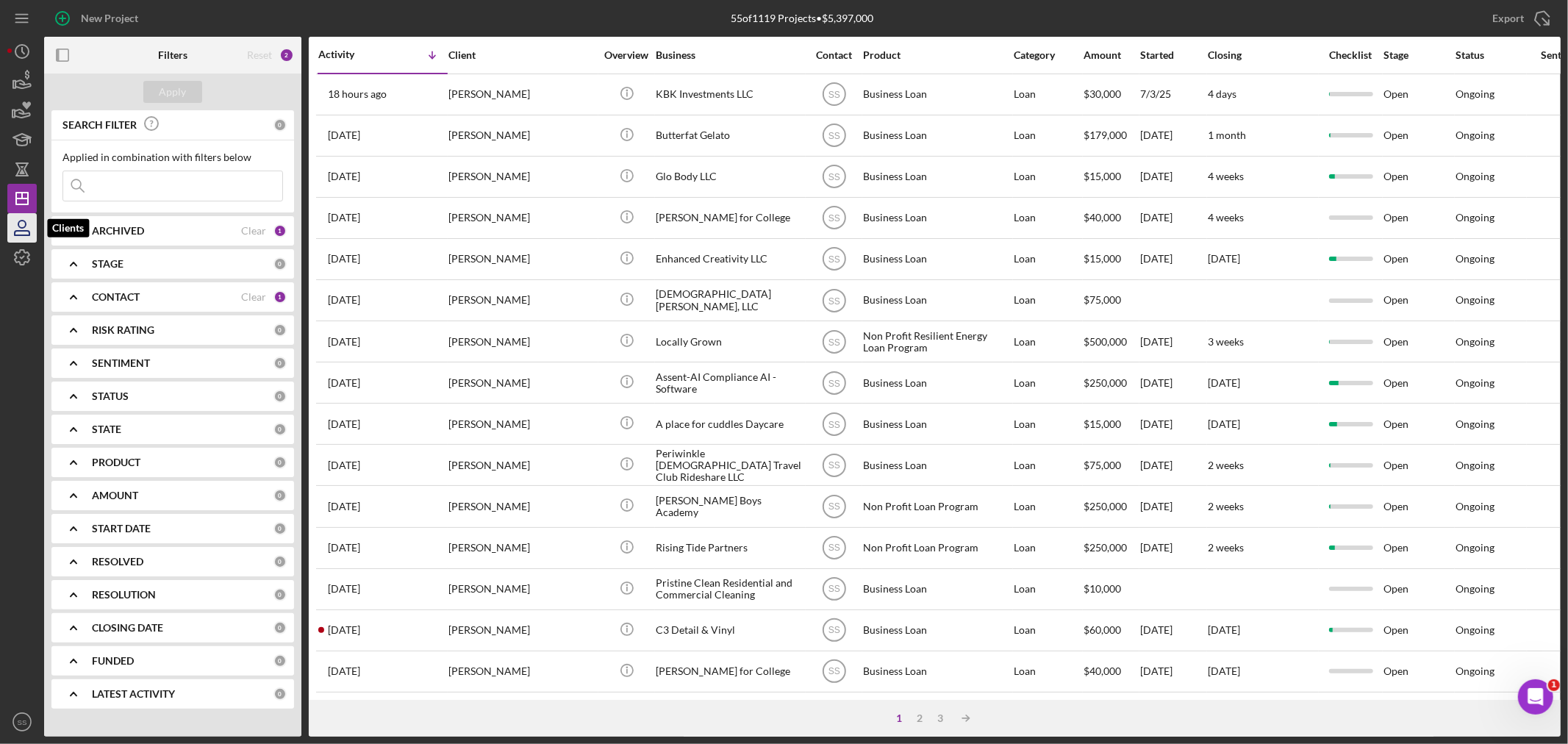
click at [17, 221] on icon "button" at bounding box center [22, 227] width 36 height 36
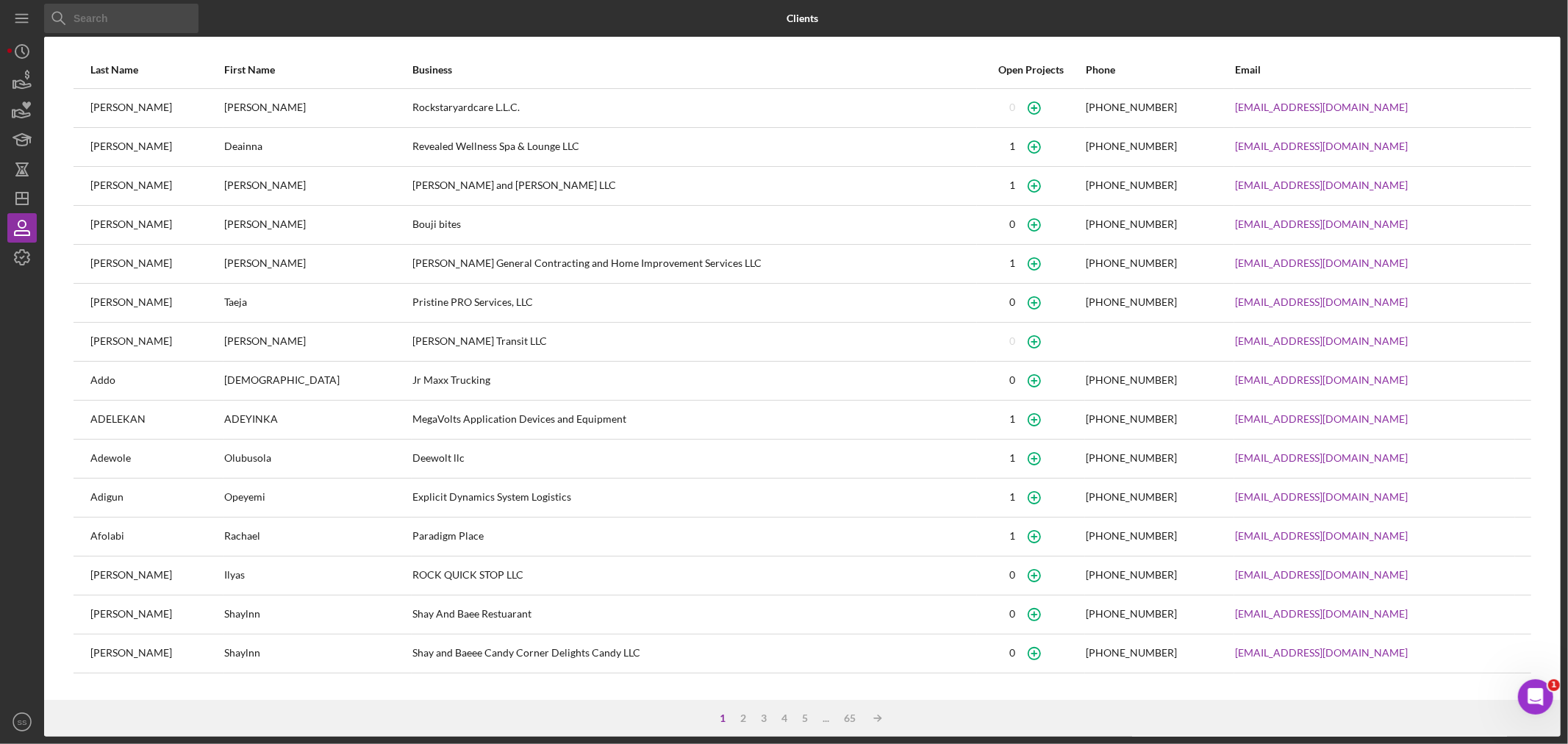
click at [96, 28] on input at bounding box center [121, 18] width 154 height 29
type input "[PERSON_NAME]"
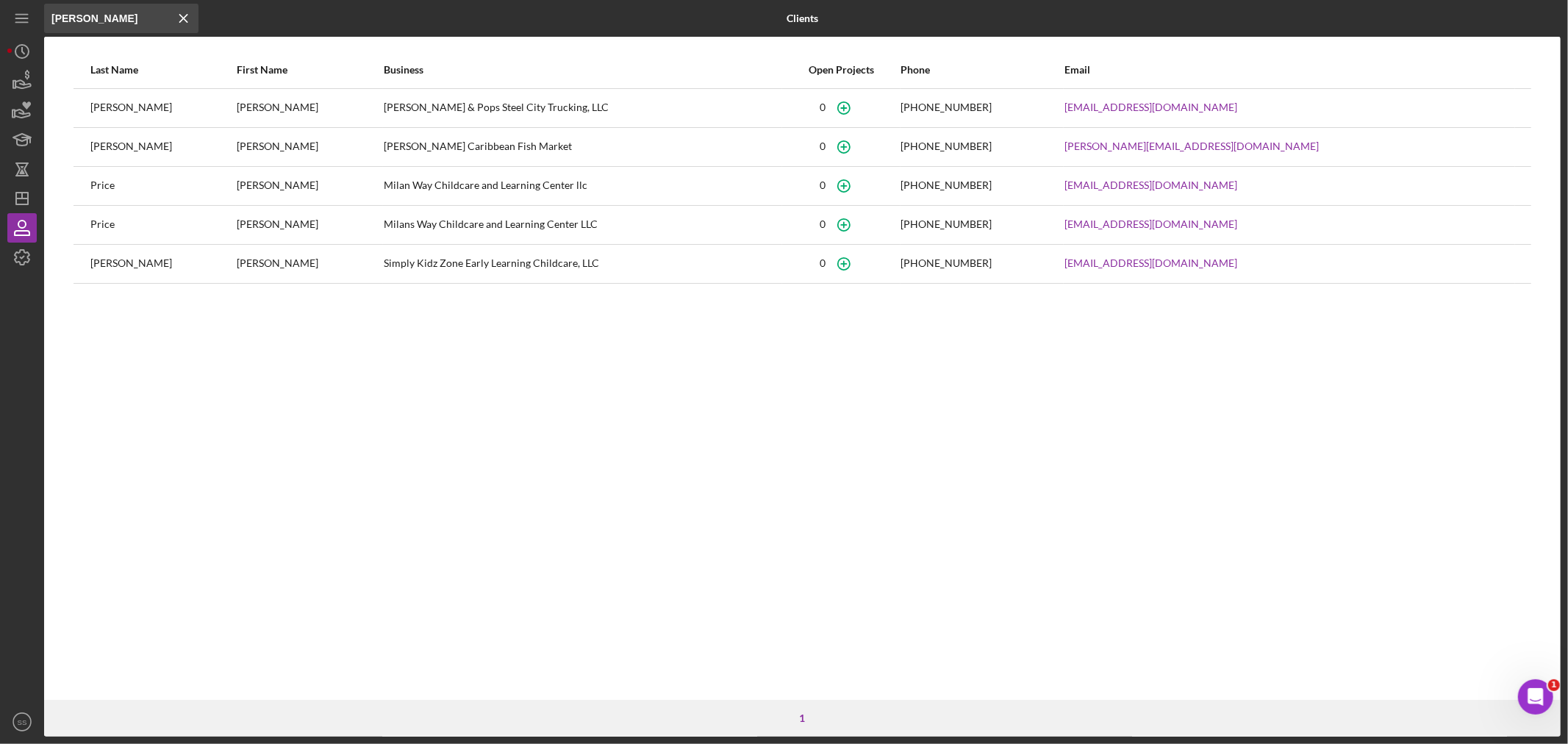
click at [327, 118] on div "[PERSON_NAME]" at bounding box center [309, 107] width 145 height 36
click at [163, 104] on div "[PERSON_NAME]" at bounding box center [162, 107] width 145 height 36
click at [128, 101] on div "[PERSON_NAME]" at bounding box center [162, 107] width 145 height 36
click at [104, 101] on div "[PERSON_NAME]" at bounding box center [162, 107] width 145 height 36
drag, startPoint x: 508, startPoint y: 111, endPoint x: 83, endPoint y: 104, distance: 425.1
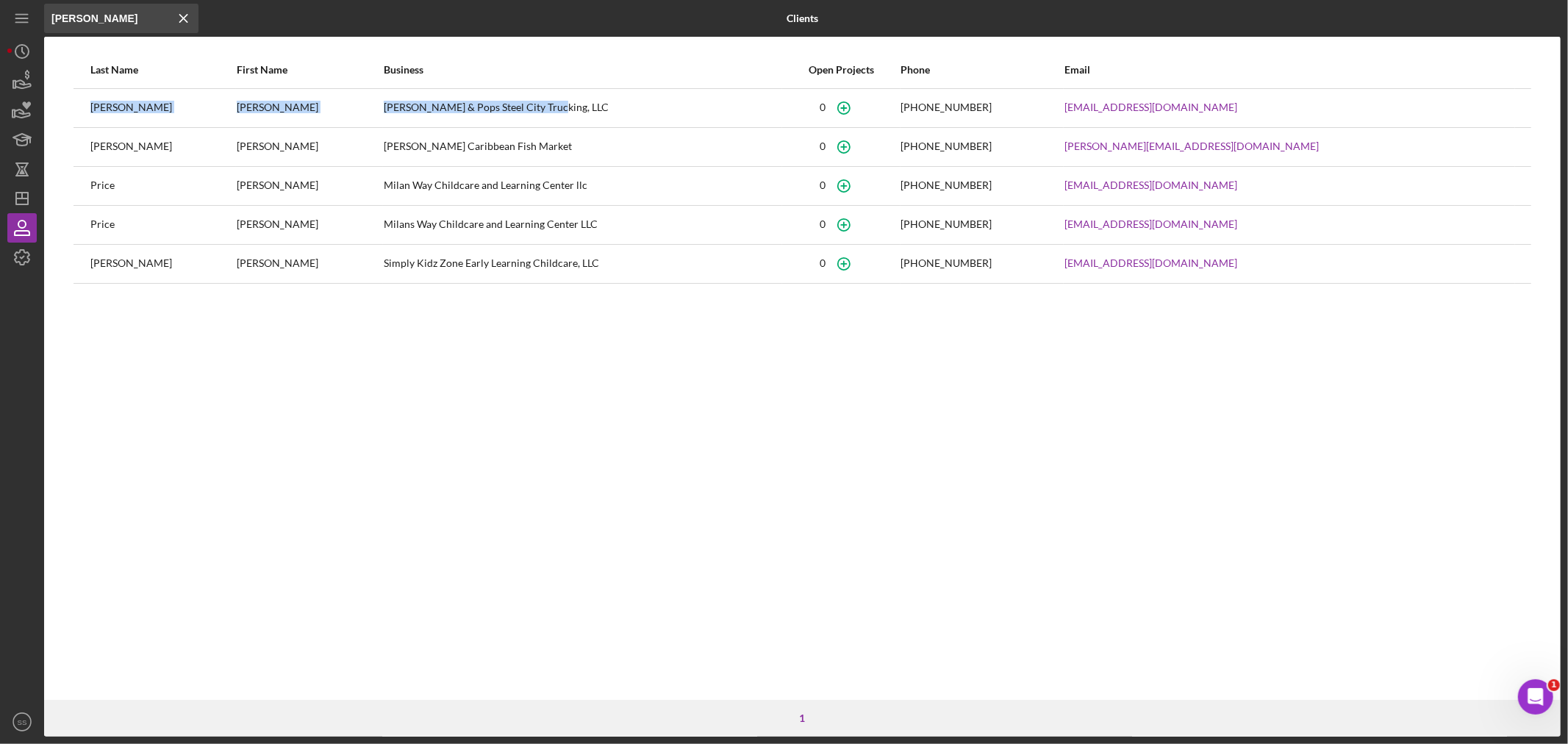
click at [83, 104] on tr "[PERSON_NAME] [PERSON_NAME] & Pops Steel City Trucking, LLC [PHONE_NUMBER] [EMA…" at bounding box center [802, 107] width 1458 height 39
copy tr "[PERSON_NAME] [PERSON_NAME] & Pops Steel City Trucking, LLC"
